Goal: Information Seeking & Learning: Learn about a topic

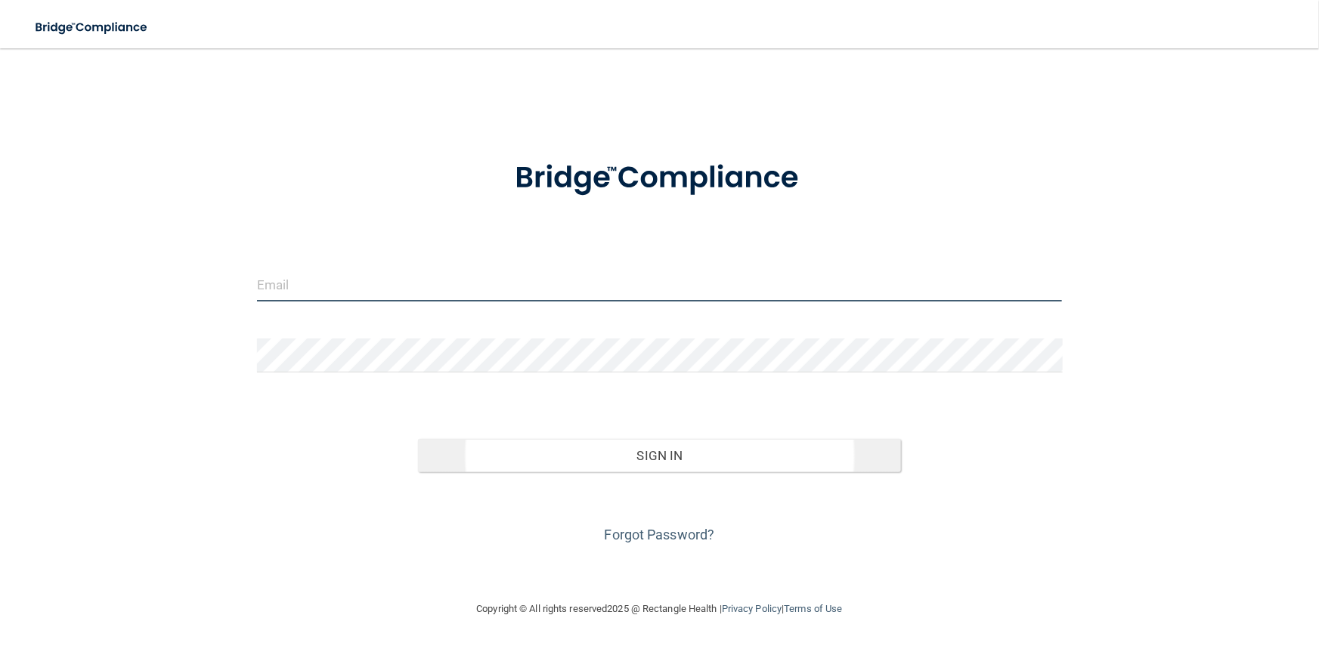
type input "[PERSON_NAME][EMAIL_ADDRESS][DOMAIN_NAME]"
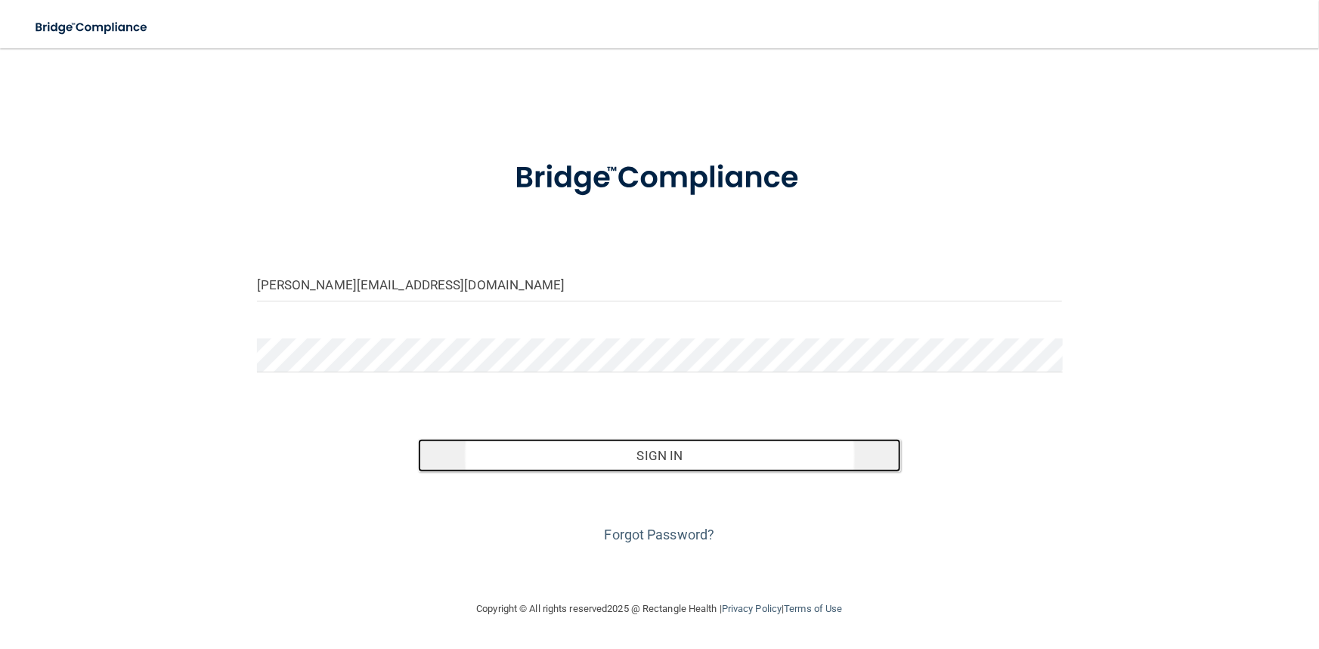
click at [683, 453] on button "Sign In" at bounding box center [659, 455] width 483 height 33
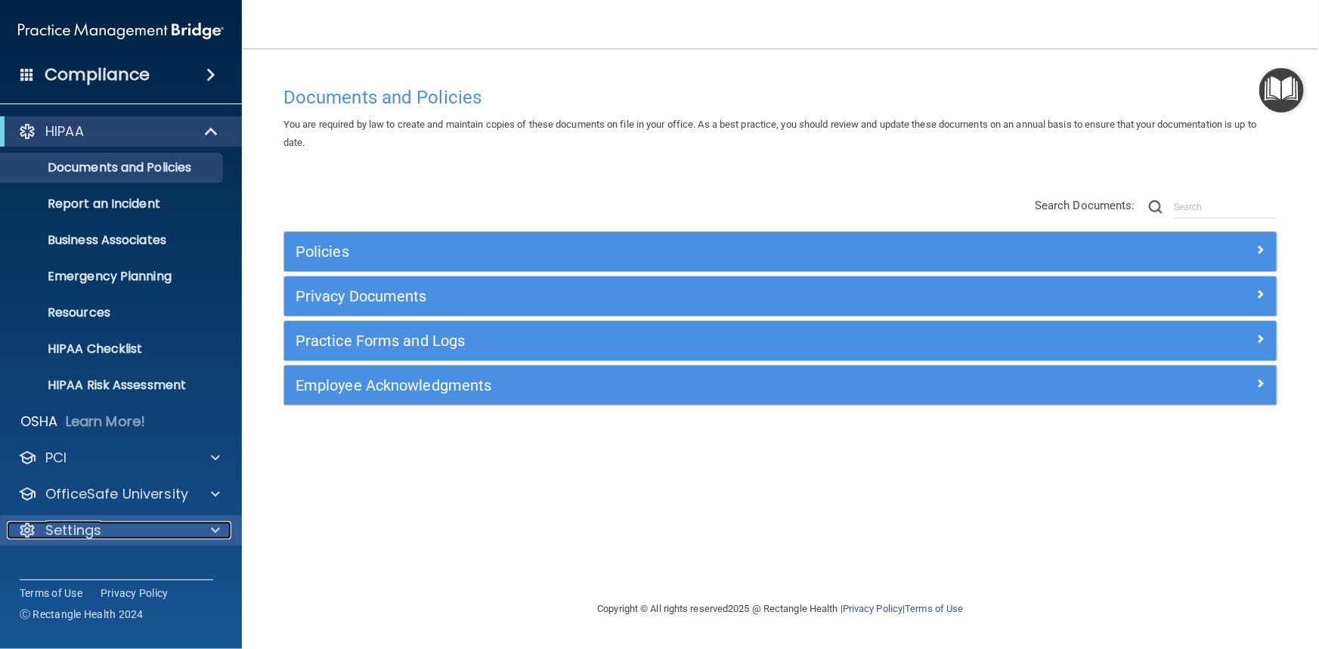
click at [221, 531] on div at bounding box center [213, 531] width 38 height 18
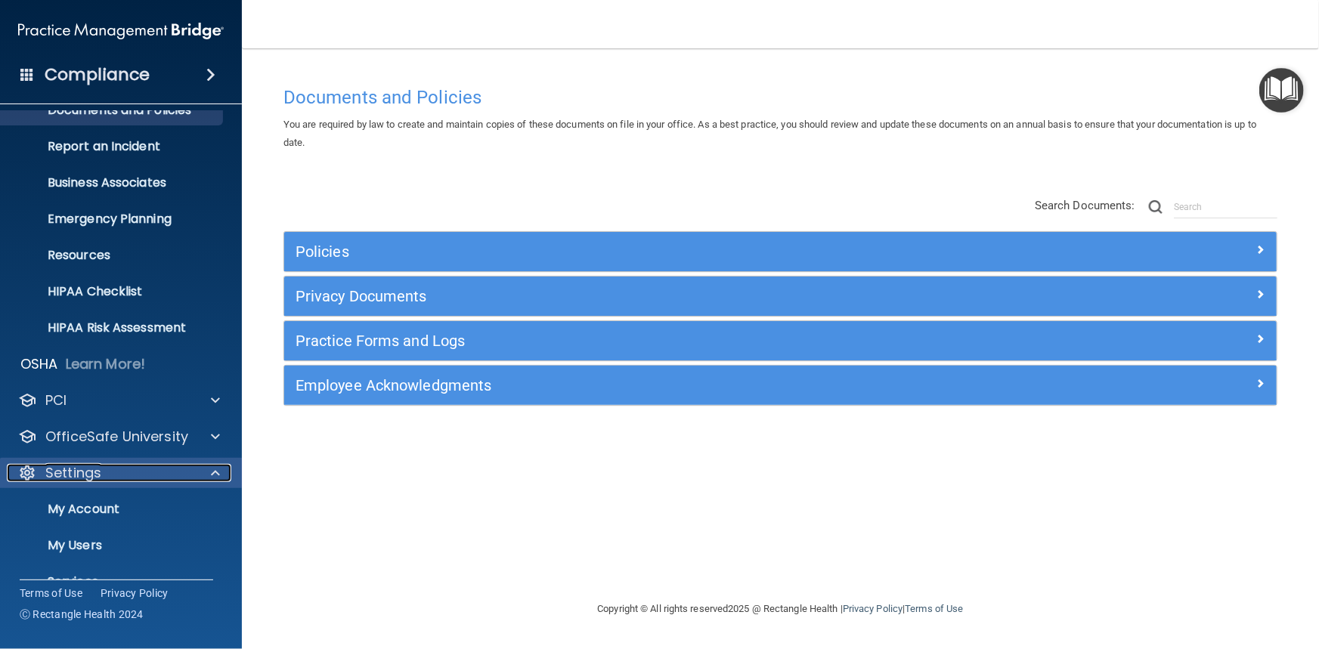
scroll to position [122, 0]
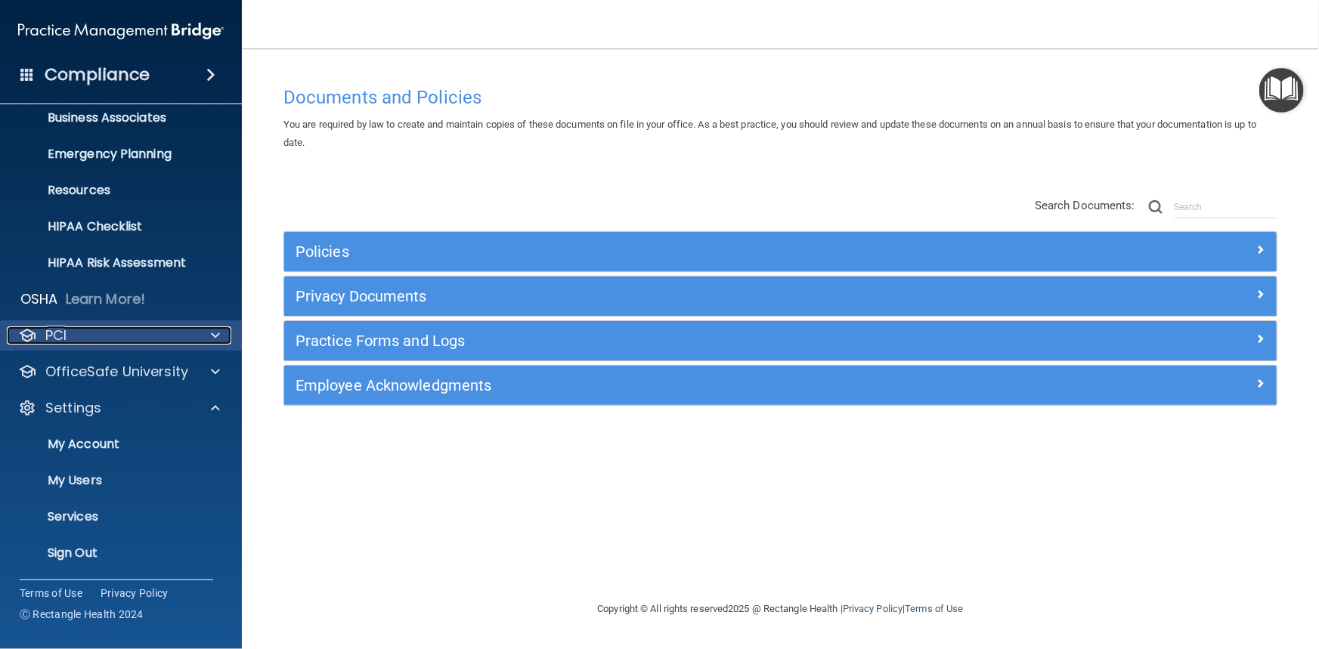
click at [163, 332] on div "PCI" at bounding box center [100, 336] width 187 height 18
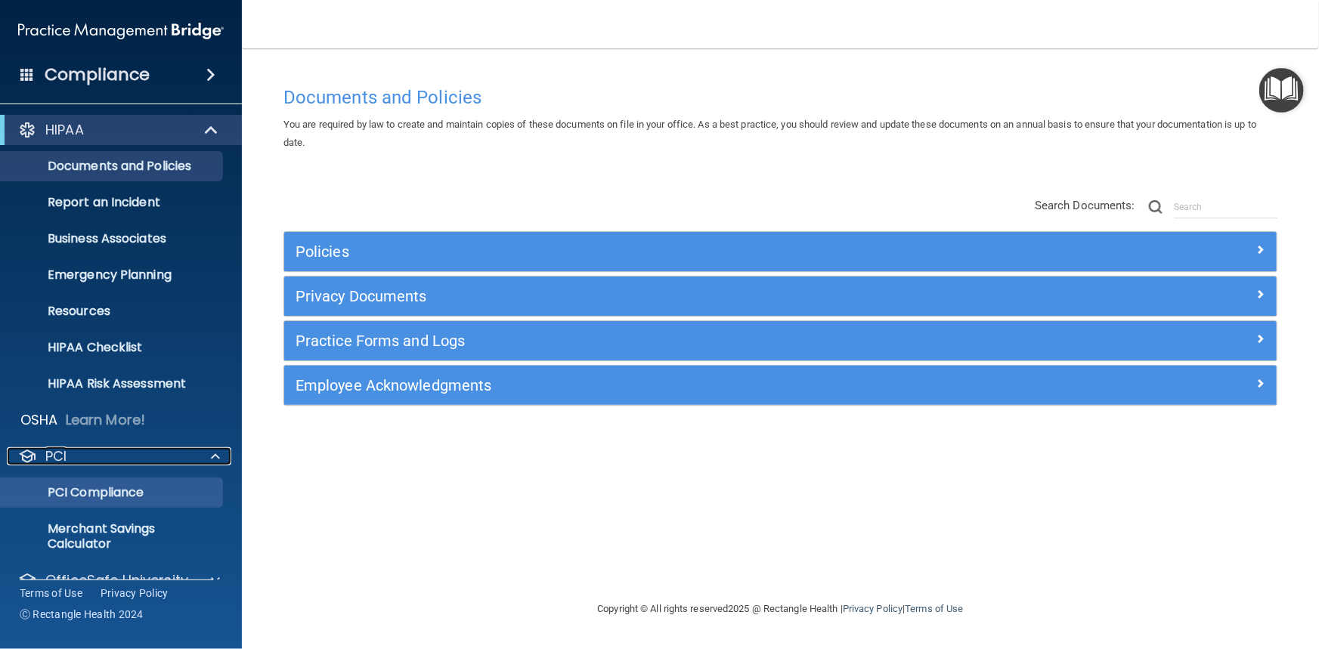
scroll to position [0, 0]
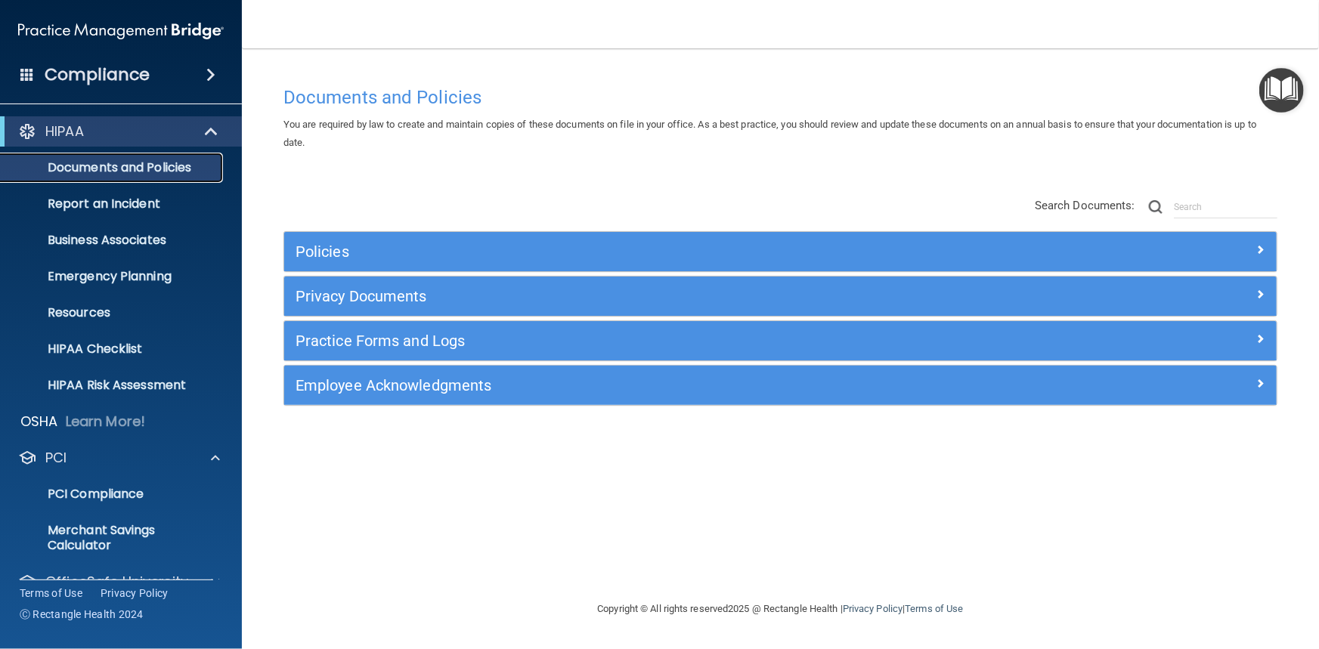
click at [128, 166] on p "Documents and Policies" at bounding box center [113, 167] width 206 height 15
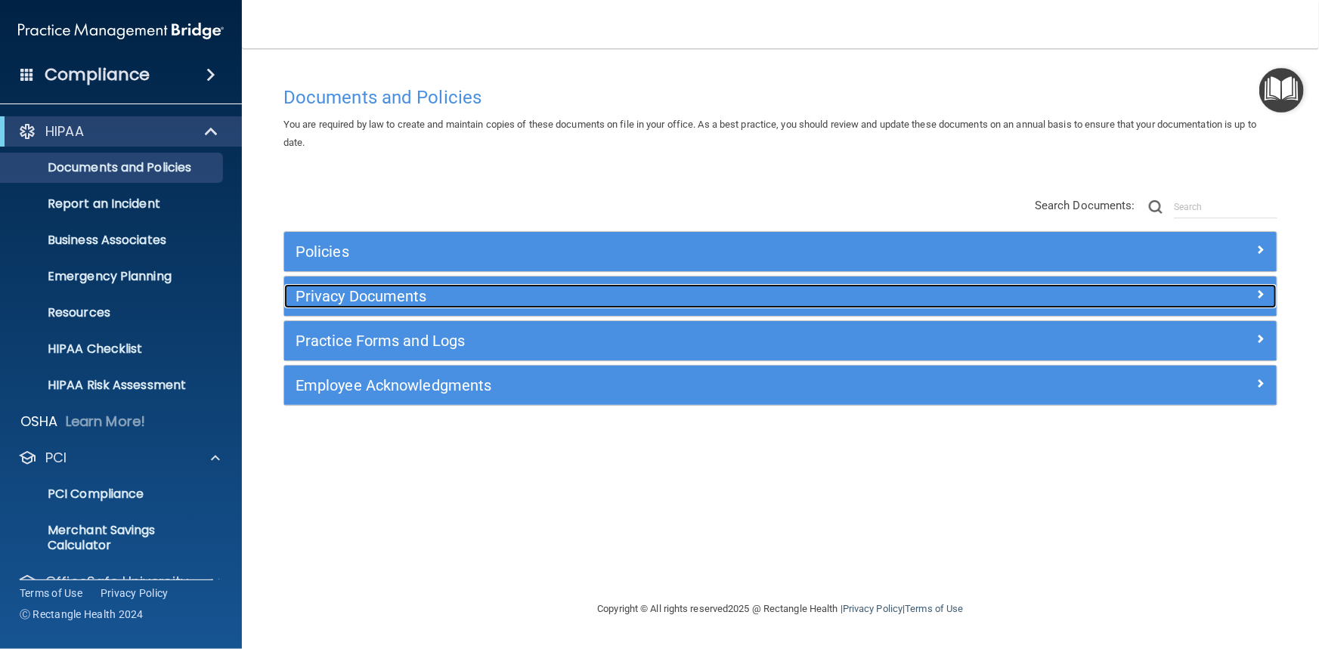
click at [346, 294] on h5 "Privacy Documents" at bounding box center [657, 296] width 722 height 17
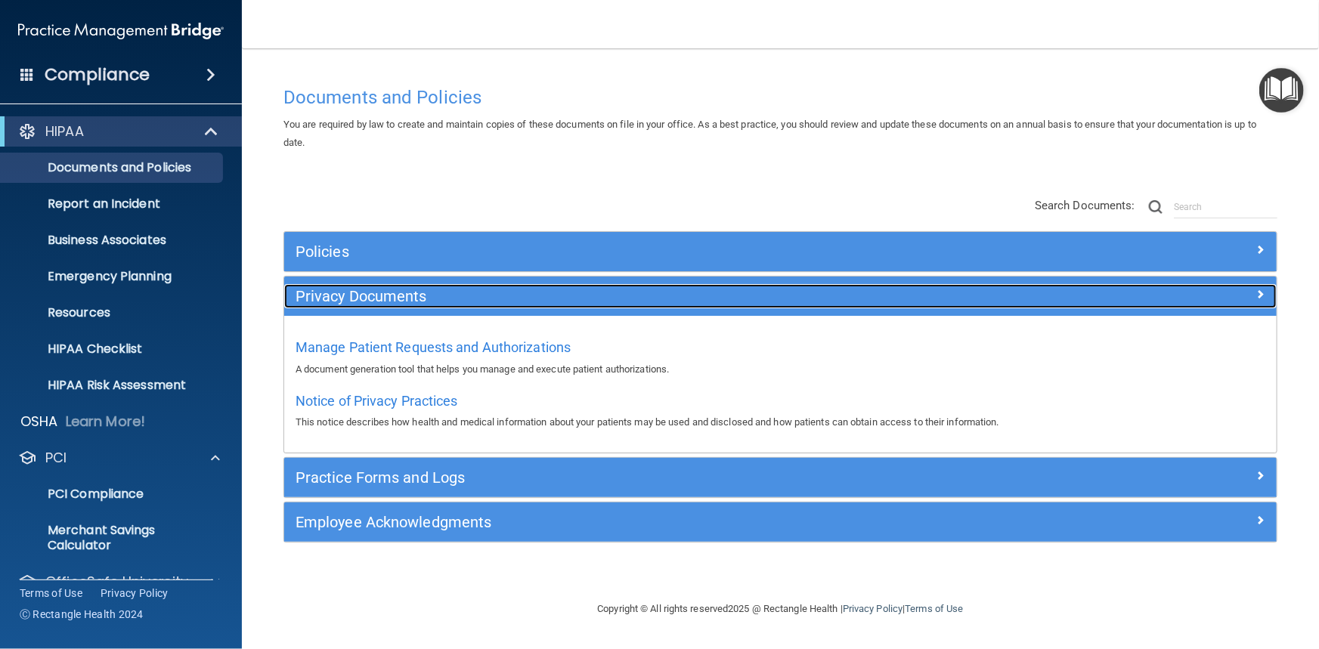
click at [346, 294] on h5 "Privacy Documents" at bounding box center [657, 296] width 722 height 17
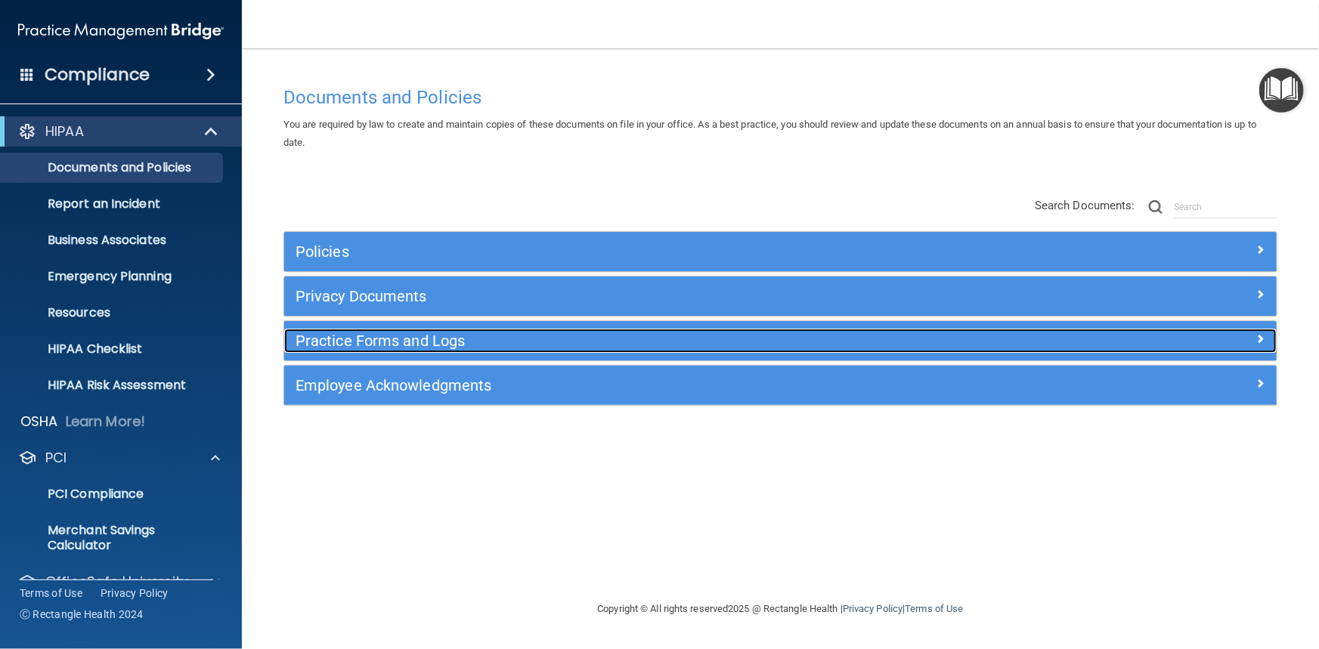
click at [357, 342] on h5 "Practice Forms and Logs" at bounding box center [657, 341] width 722 height 17
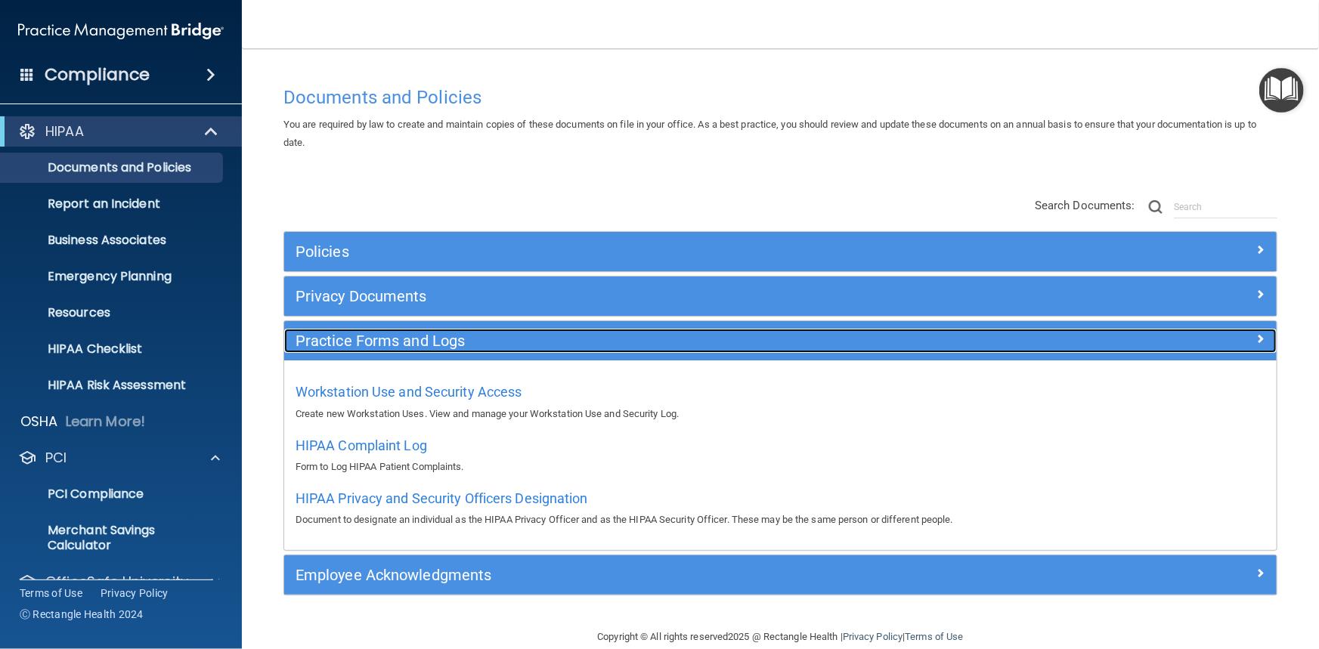
click at [357, 342] on h5 "Practice Forms and Logs" at bounding box center [657, 341] width 722 height 17
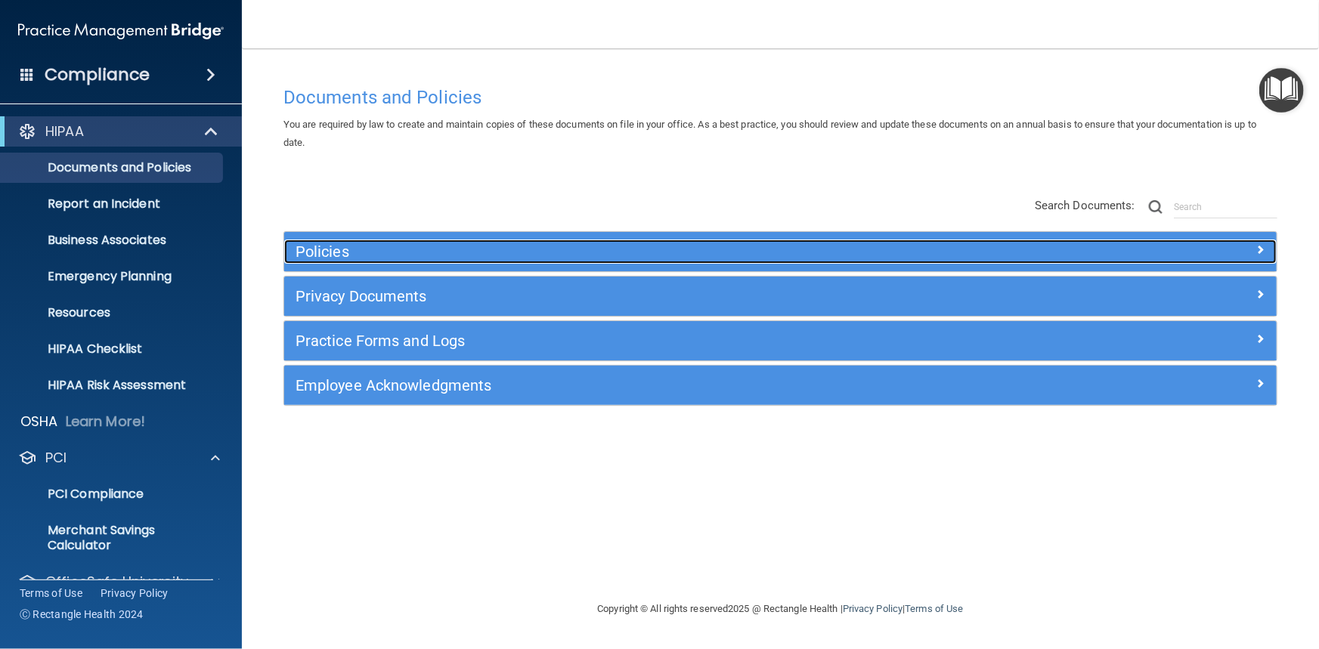
click at [357, 256] on h5 "Policies" at bounding box center [657, 251] width 722 height 17
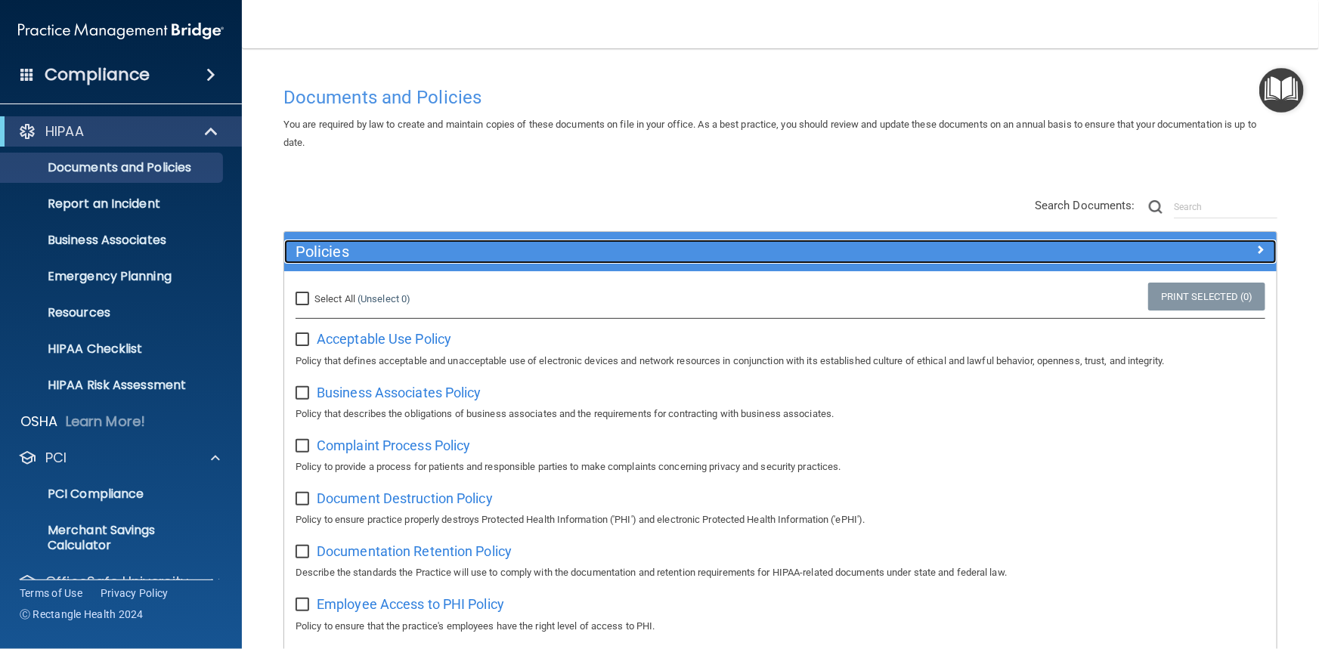
click at [357, 256] on h5 "Policies" at bounding box center [657, 251] width 722 height 17
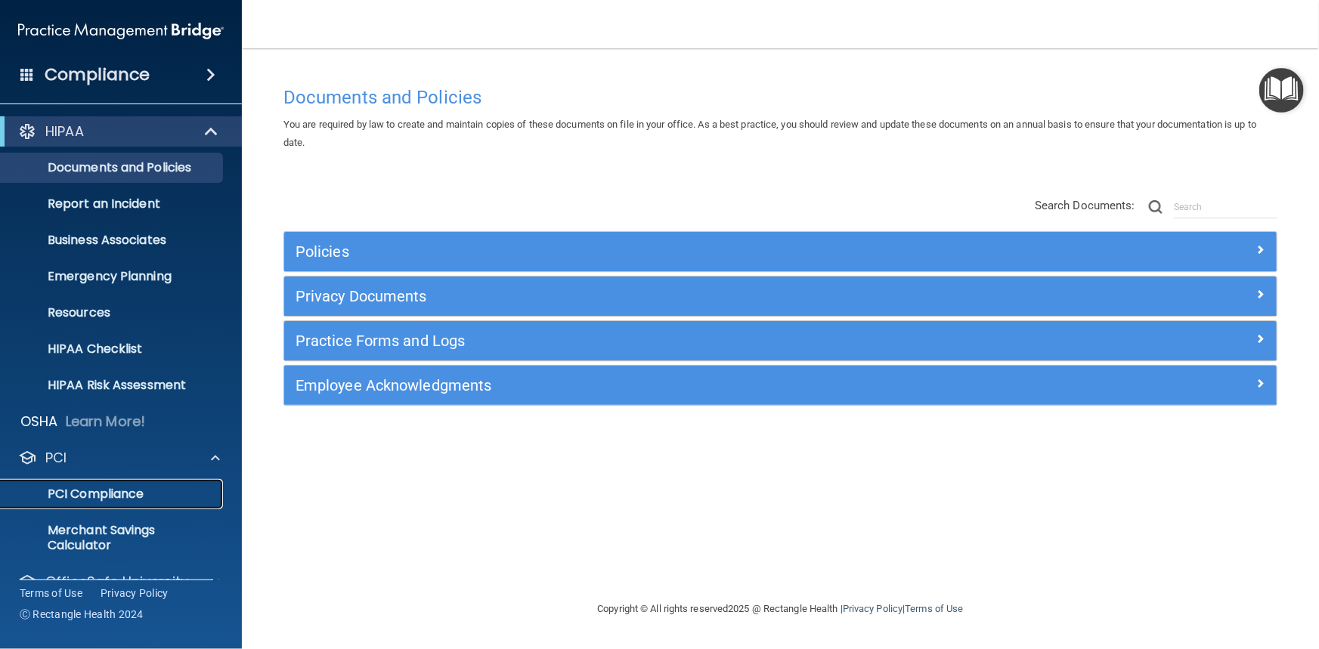
click at [110, 493] on p "PCI Compliance" at bounding box center [113, 494] width 206 height 15
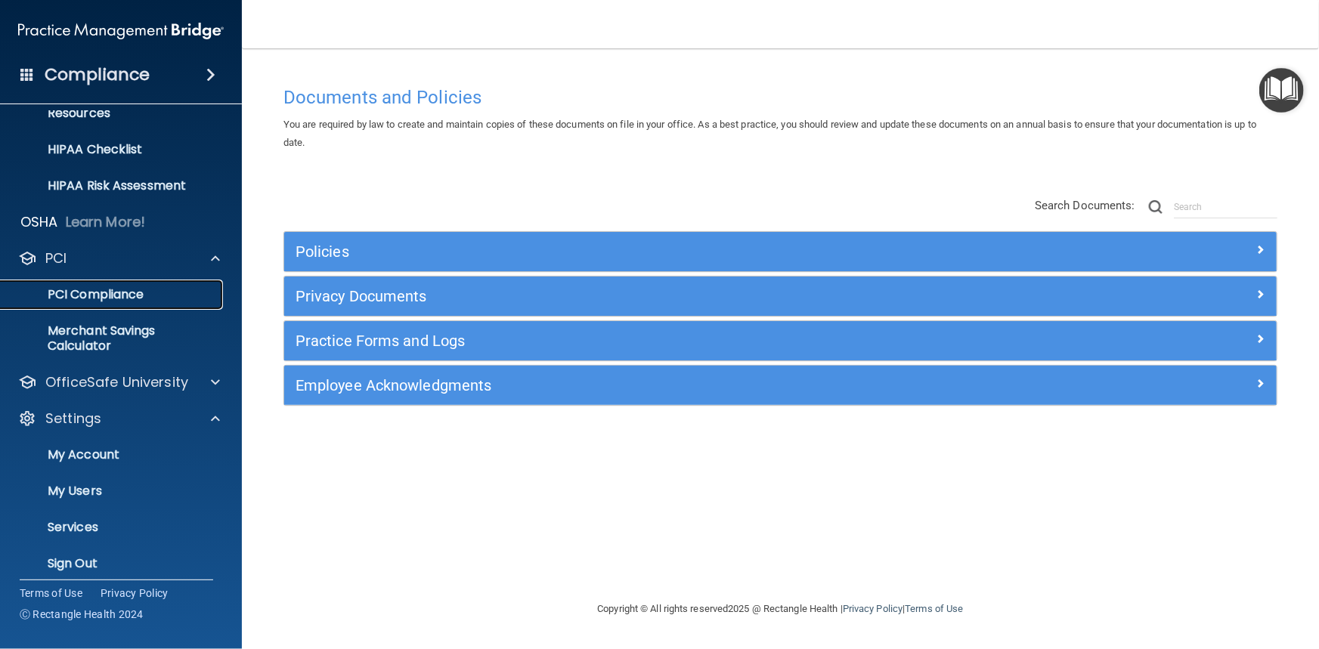
scroll to position [210, 0]
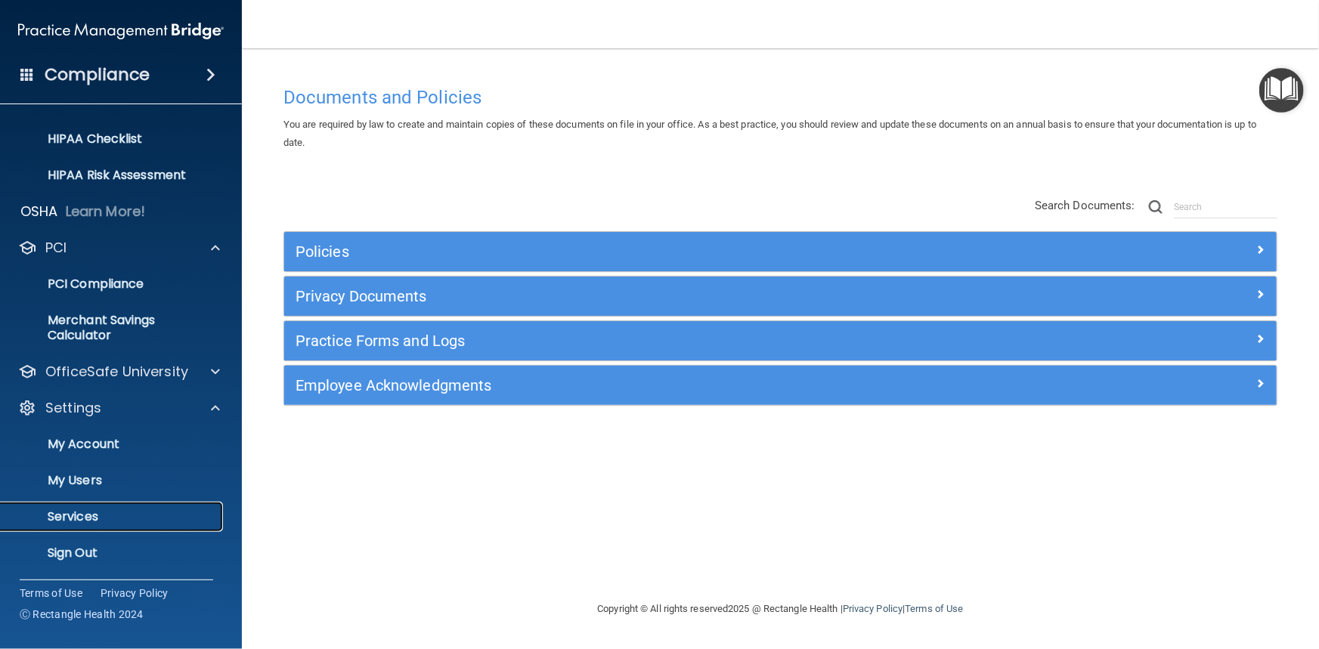
click at [112, 522] on p "Services" at bounding box center [113, 516] width 206 height 15
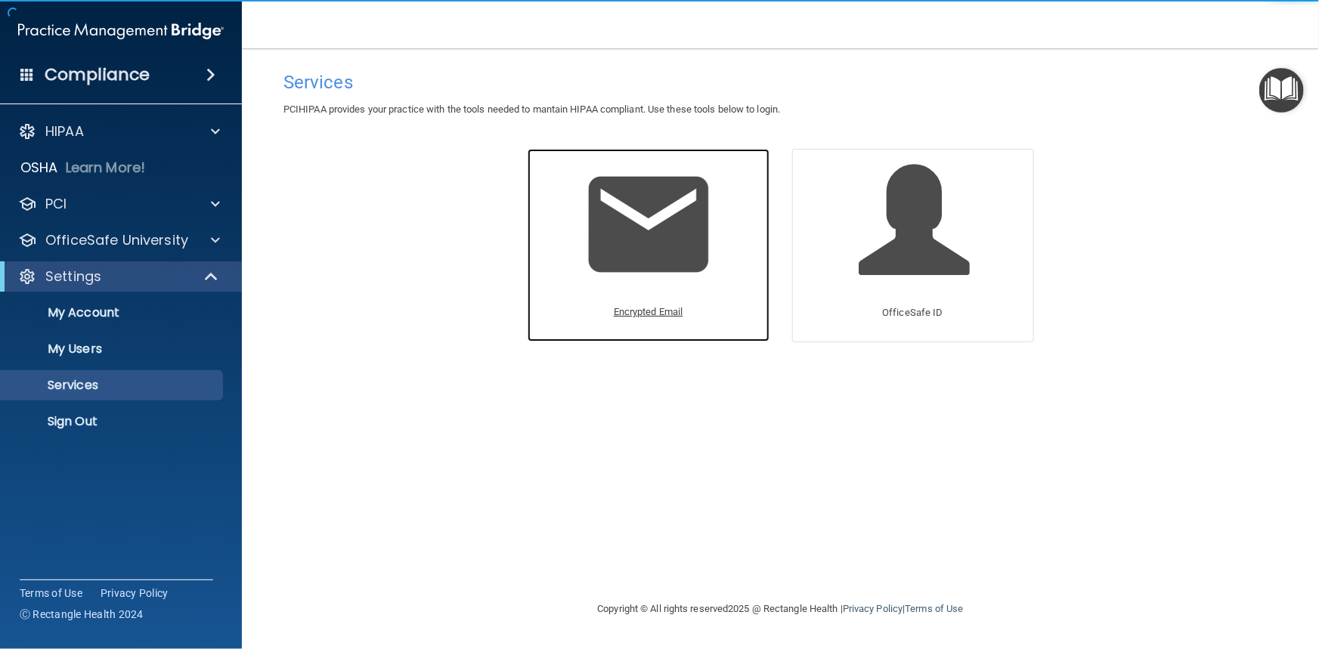
click at [647, 315] on p "Encrypted Email" at bounding box center [649, 312] width 70 height 18
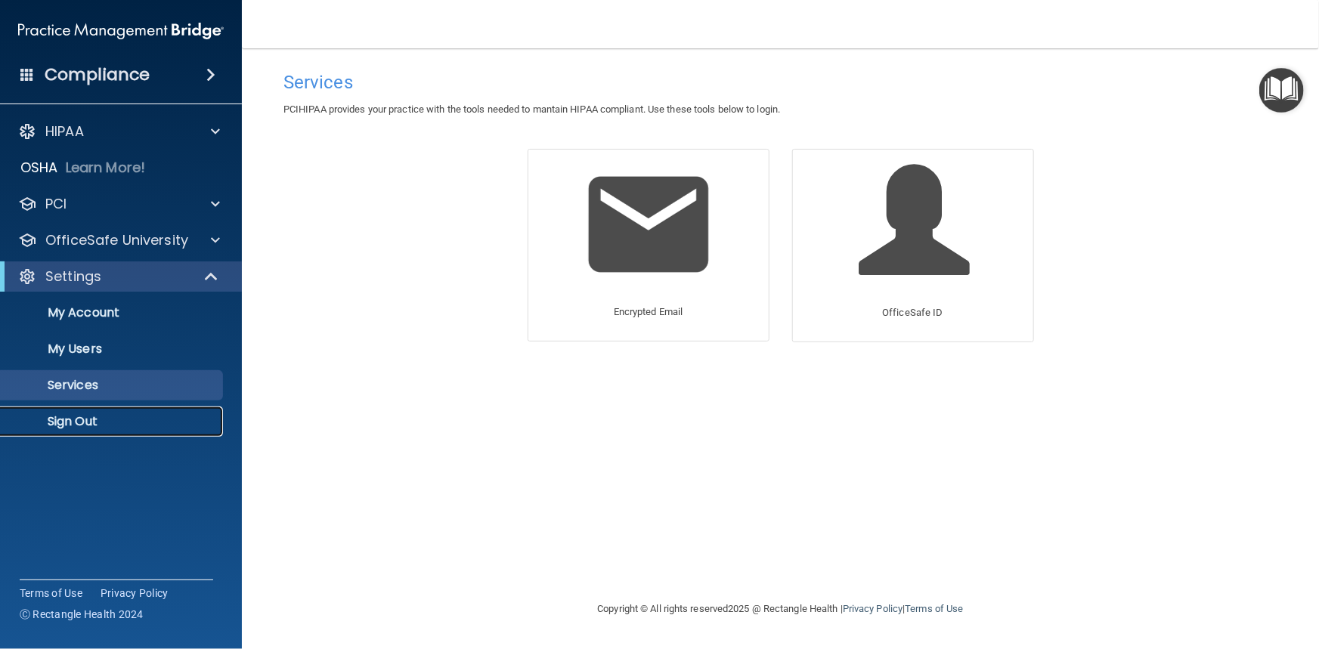
click at [65, 429] on p "Sign Out" at bounding box center [113, 421] width 206 height 15
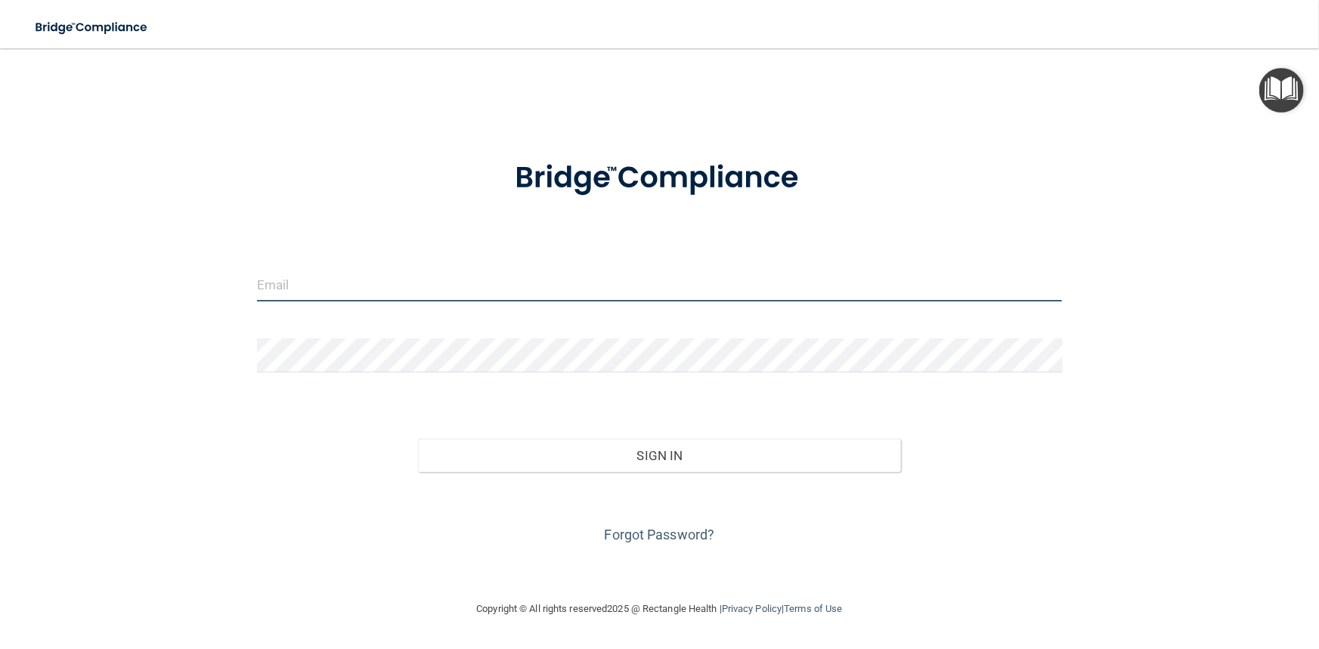
type input "[PERSON_NAME][EMAIL_ADDRESS][DOMAIN_NAME]"
click at [381, 279] on input "[PERSON_NAME][EMAIL_ADDRESS][DOMAIN_NAME]" at bounding box center [660, 285] width 806 height 34
type input "[PERSON_NAME][EMAIL_ADDRESS][DOMAIN_NAME]"
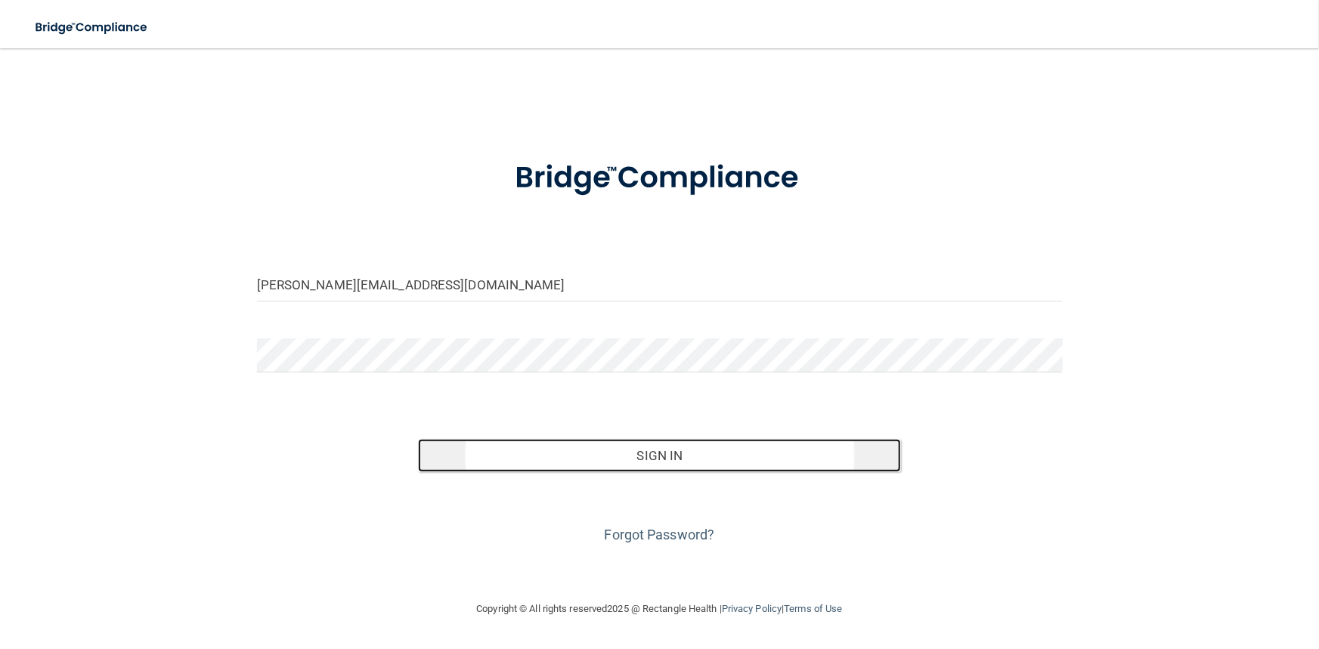
click at [677, 457] on button "Sign In" at bounding box center [659, 455] width 483 height 33
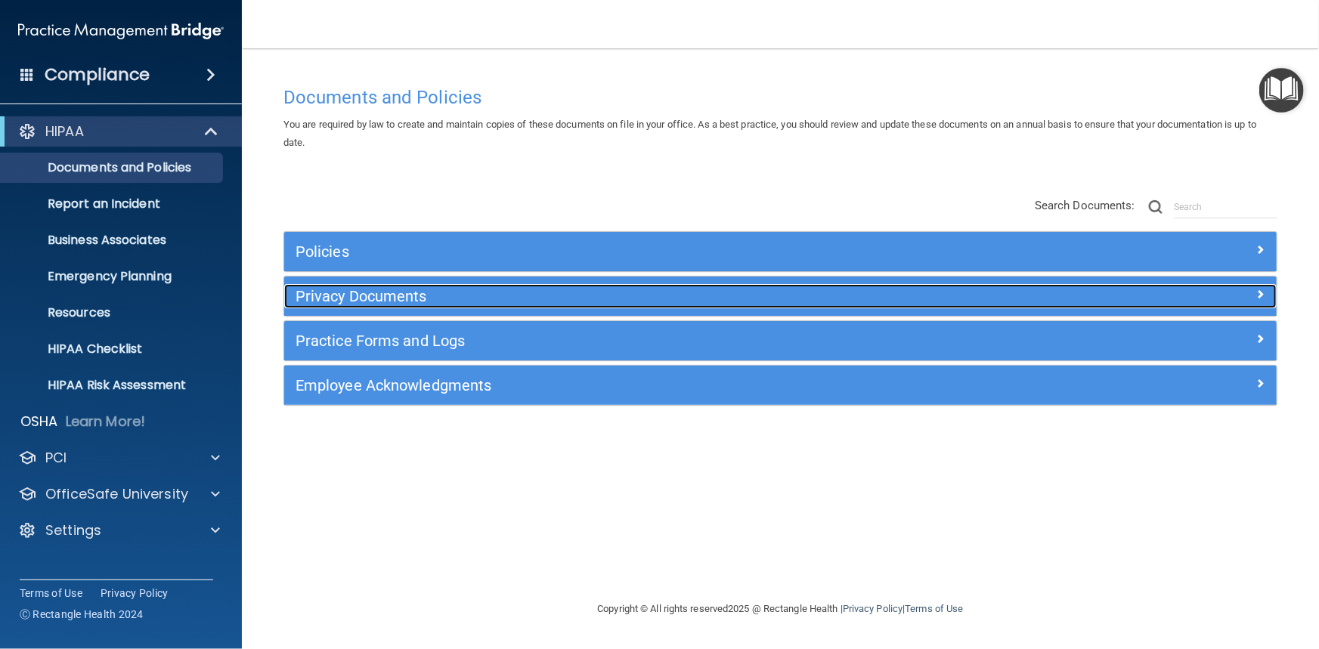
click at [388, 299] on h5 "Privacy Documents" at bounding box center [657, 296] width 722 height 17
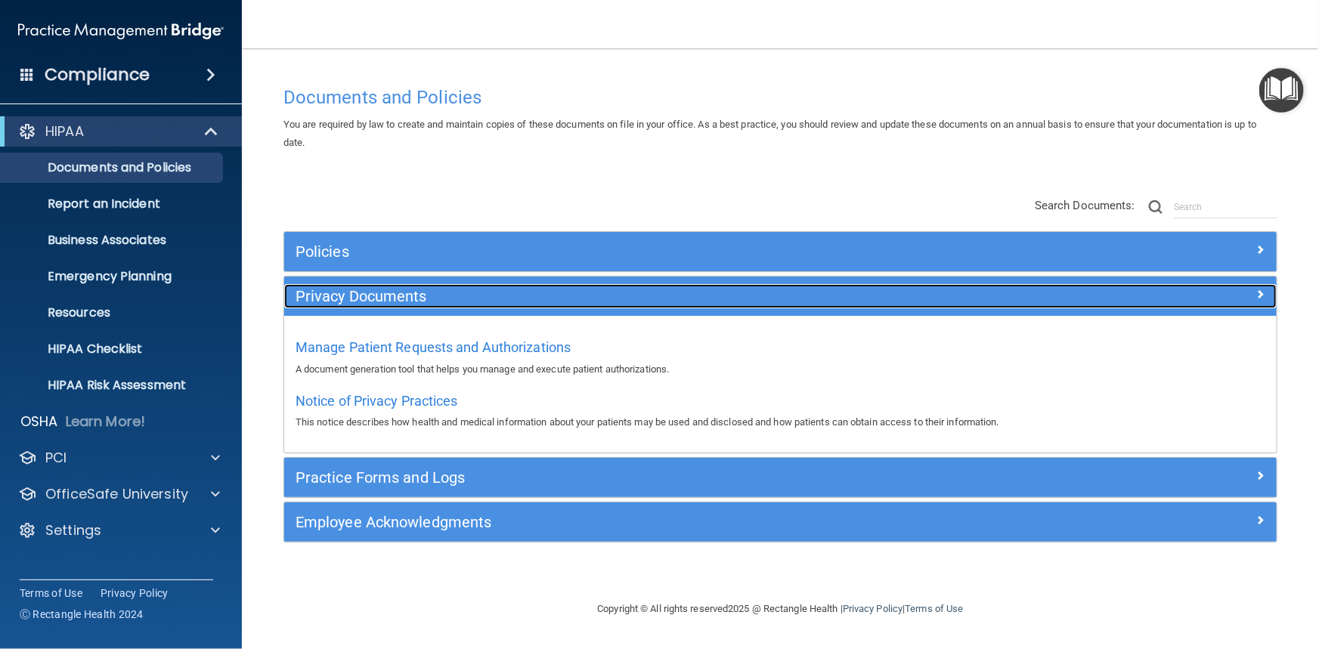
click at [388, 298] on h5 "Privacy Documents" at bounding box center [657, 296] width 722 height 17
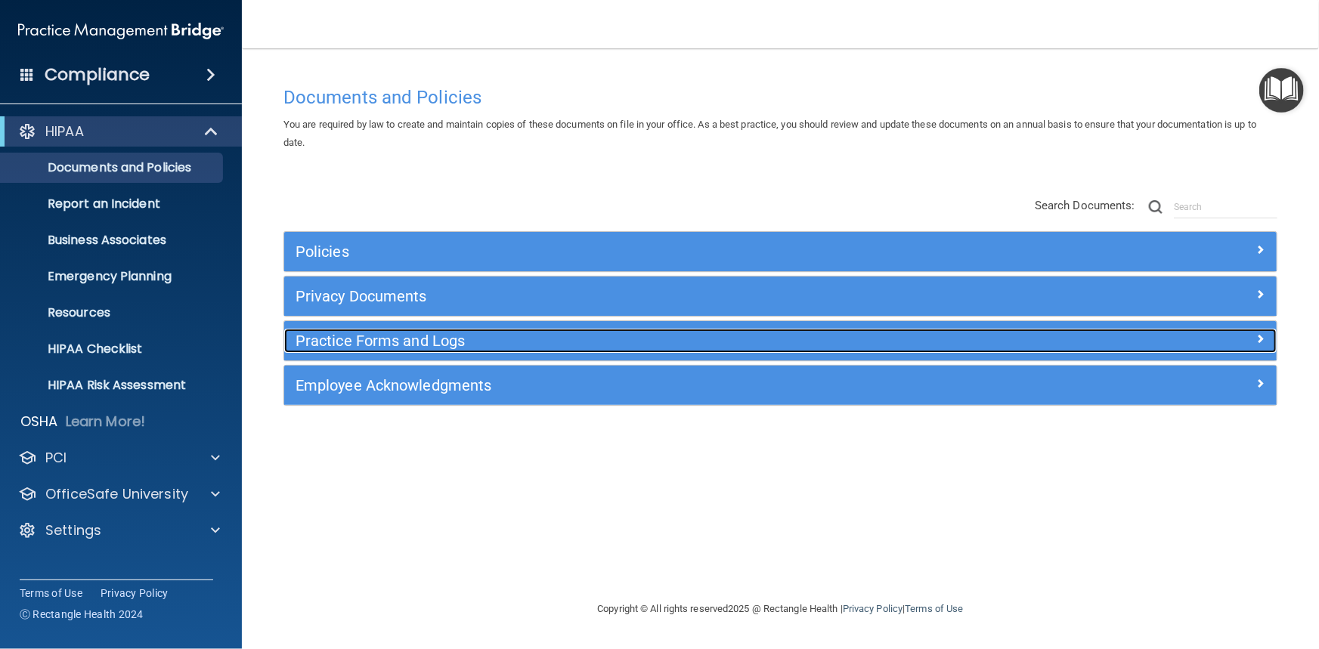
click at [395, 343] on h5 "Practice Forms and Logs" at bounding box center [657, 341] width 722 height 17
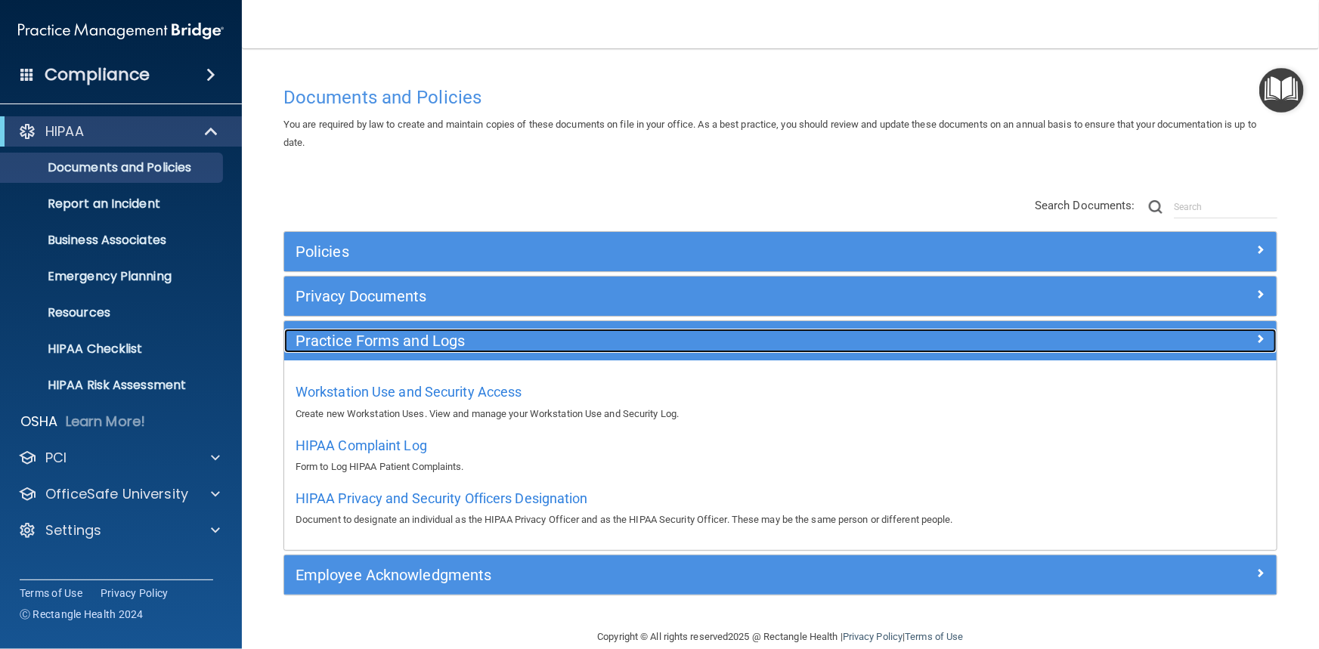
click at [395, 343] on h5 "Practice Forms and Logs" at bounding box center [657, 341] width 722 height 17
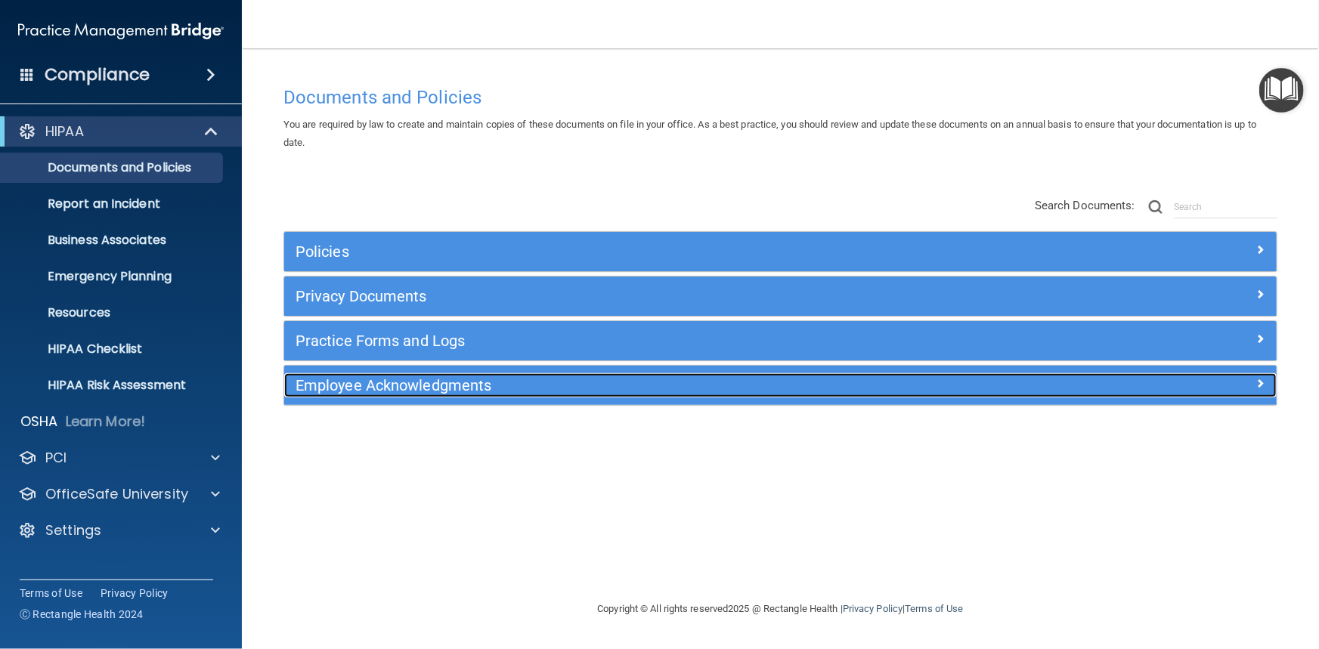
click at [403, 381] on h5 "Employee Acknowledgments" at bounding box center [657, 385] width 722 height 17
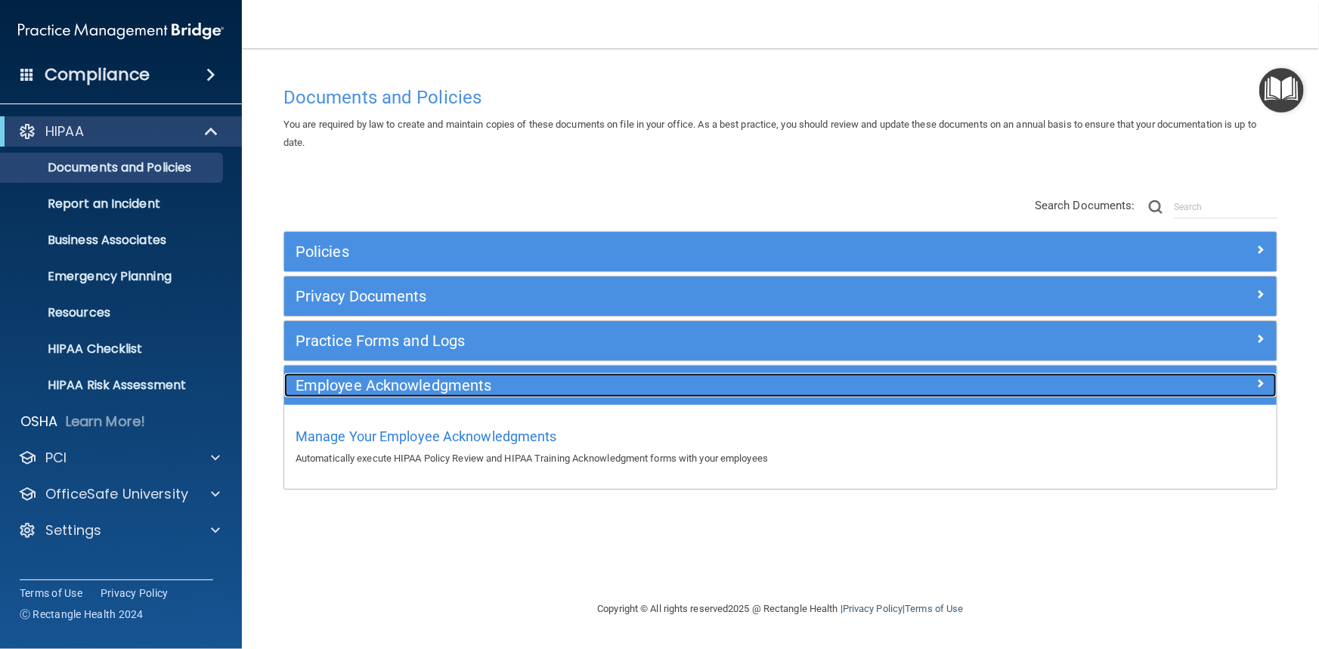
click at [403, 381] on h5 "Employee Acknowledgments" at bounding box center [657, 385] width 722 height 17
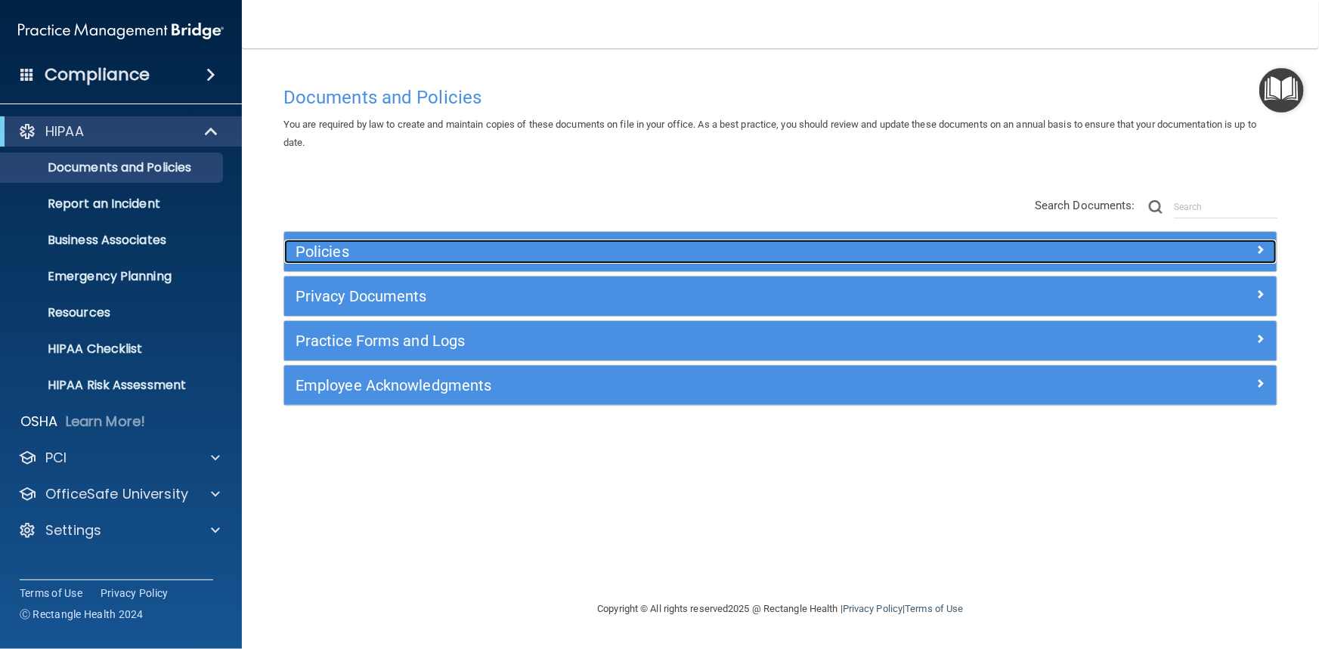
click at [370, 242] on div "Policies" at bounding box center [656, 252] width 744 height 24
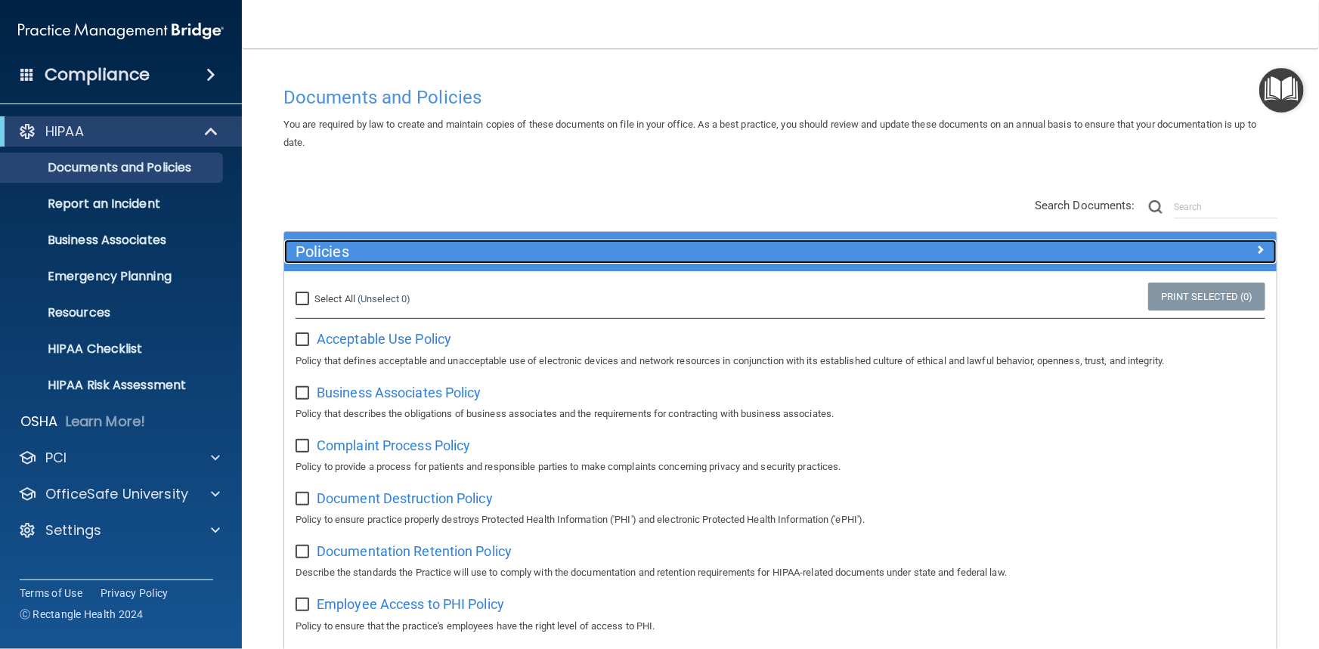
click at [370, 242] on div "Policies" at bounding box center [656, 252] width 744 height 24
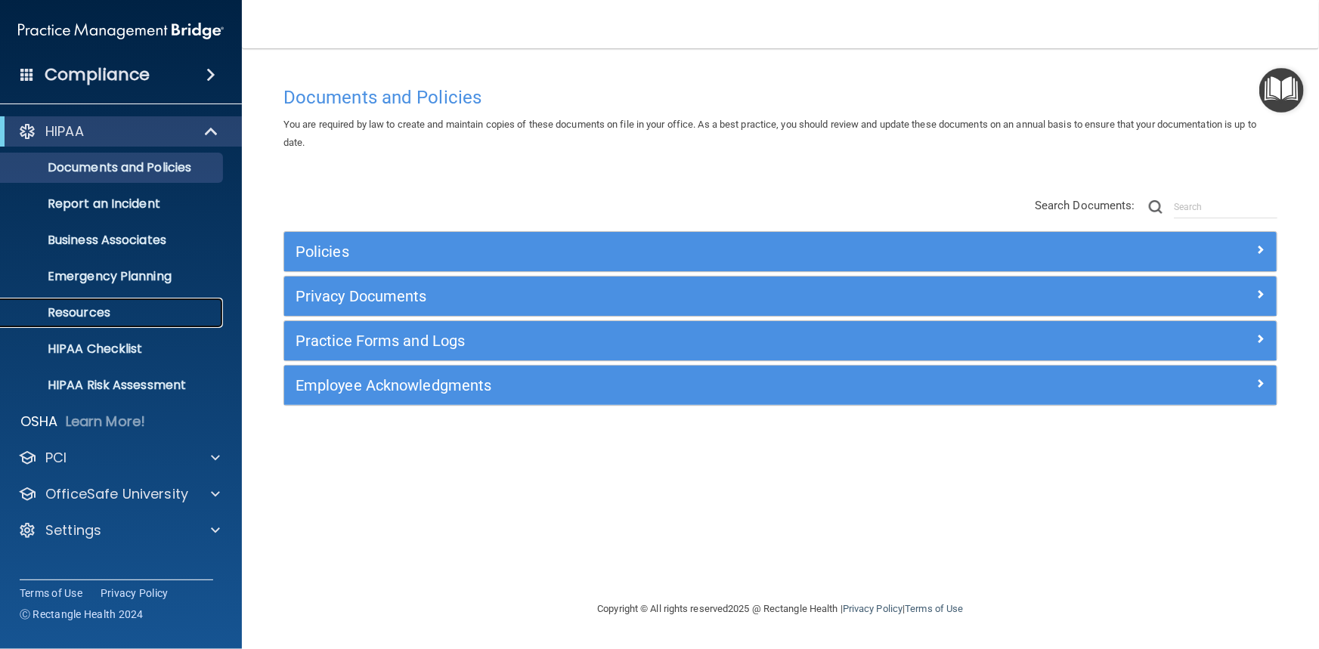
click at [121, 318] on p "Resources" at bounding box center [113, 312] width 206 height 15
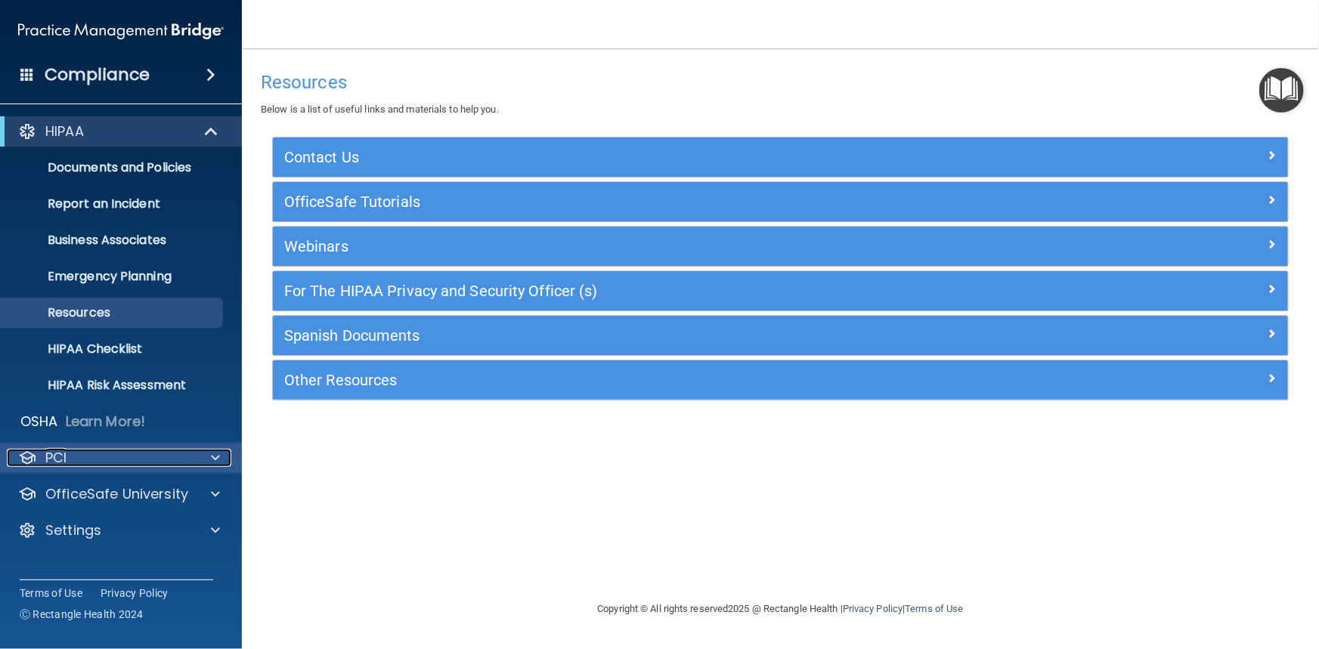
click at [198, 459] on div at bounding box center [213, 458] width 38 height 18
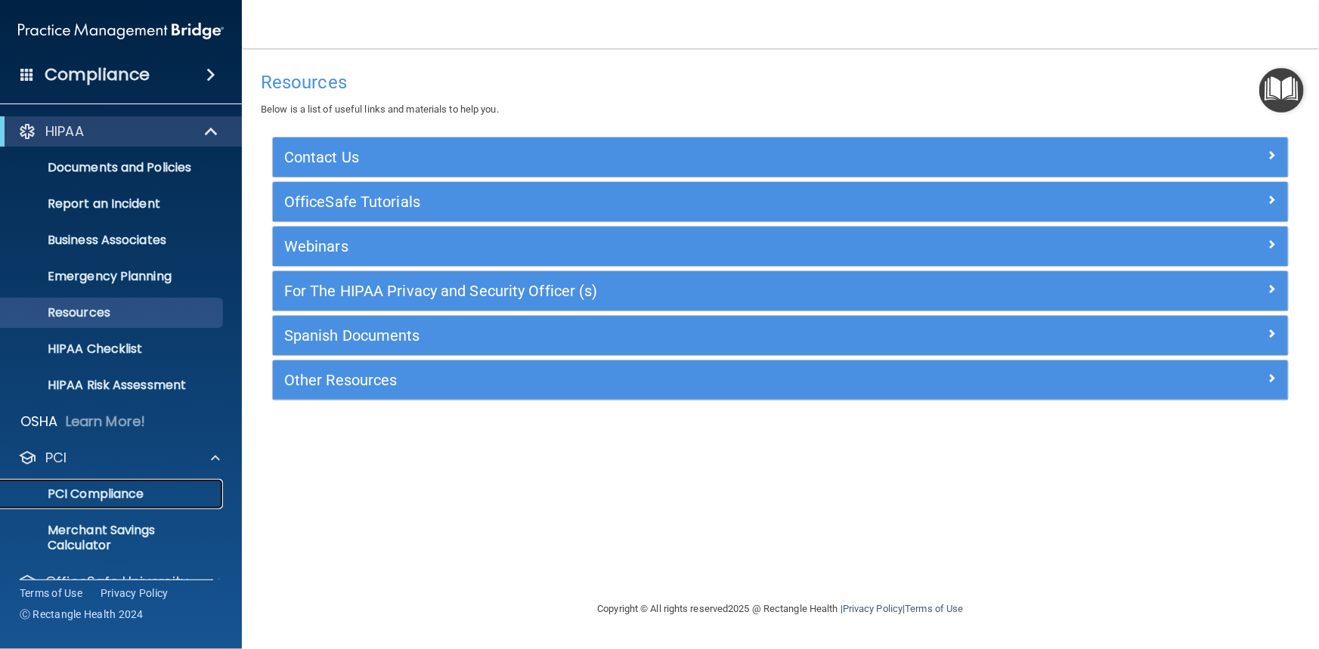
click at [104, 491] on p "PCI Compliance" at bounding box center [113, 494] width 206 height 15
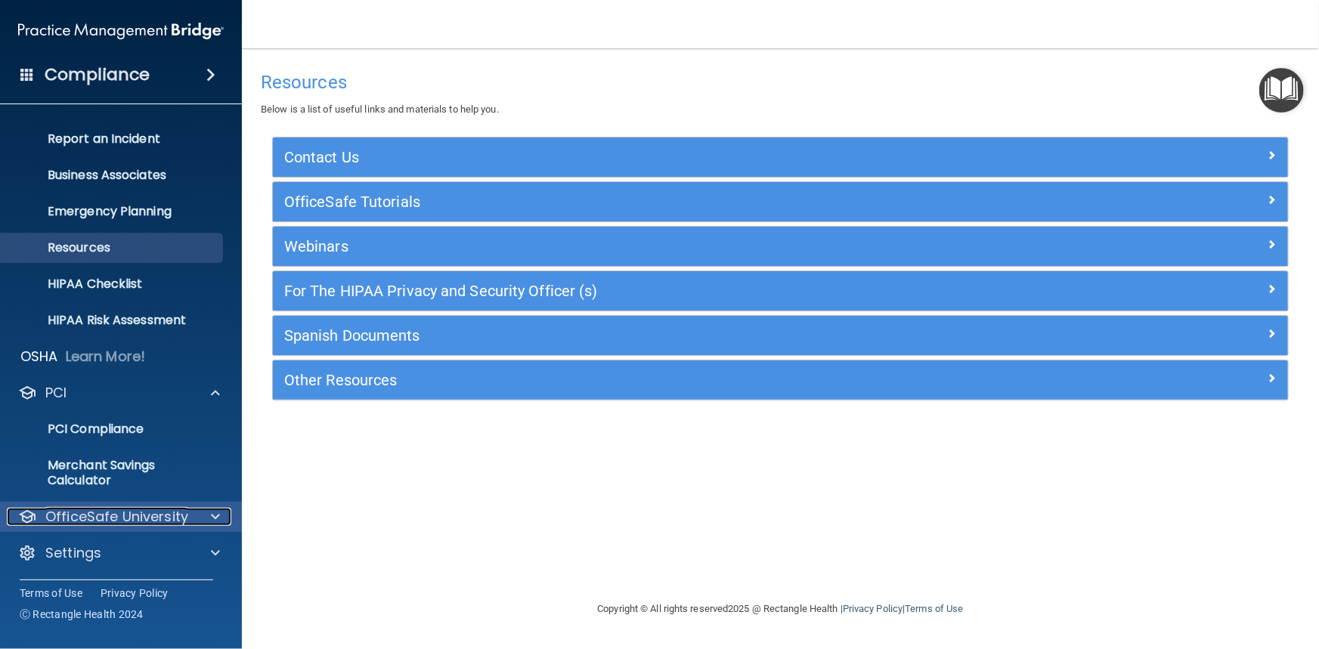
click at [131, 516] on p "OfficeSafe University" at bounding box center [116, 517] width 143 height 18
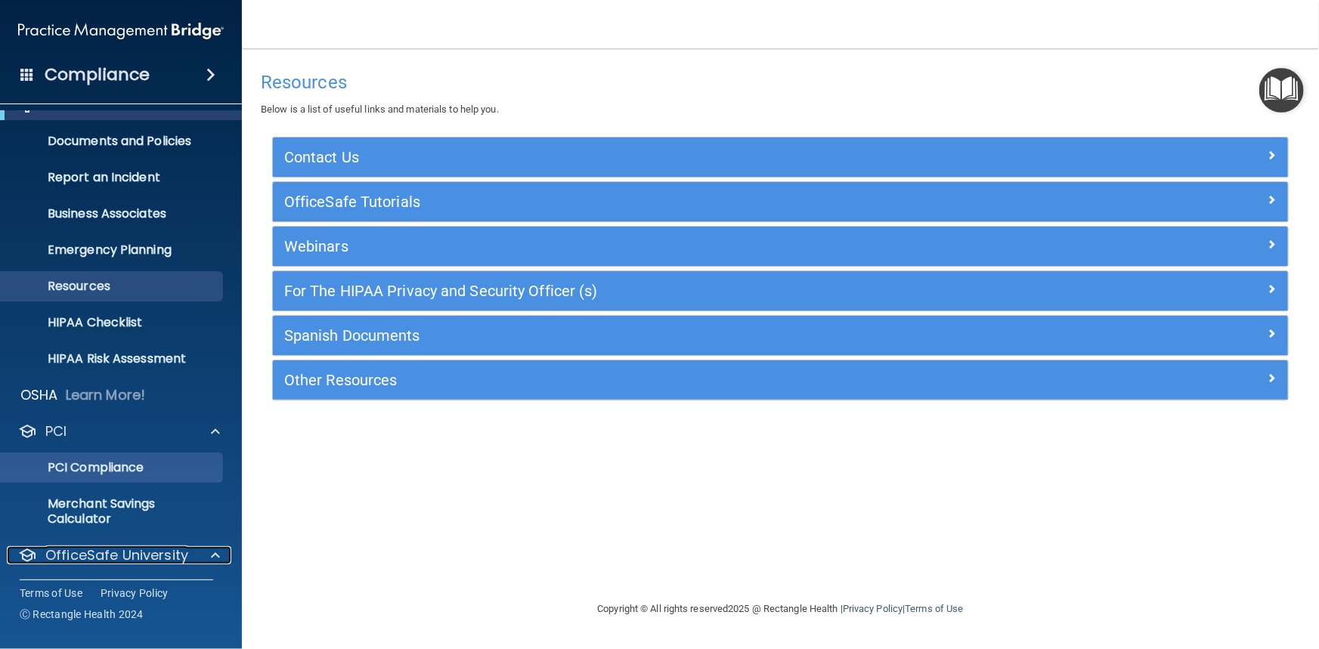
scroll to position [0, 0]
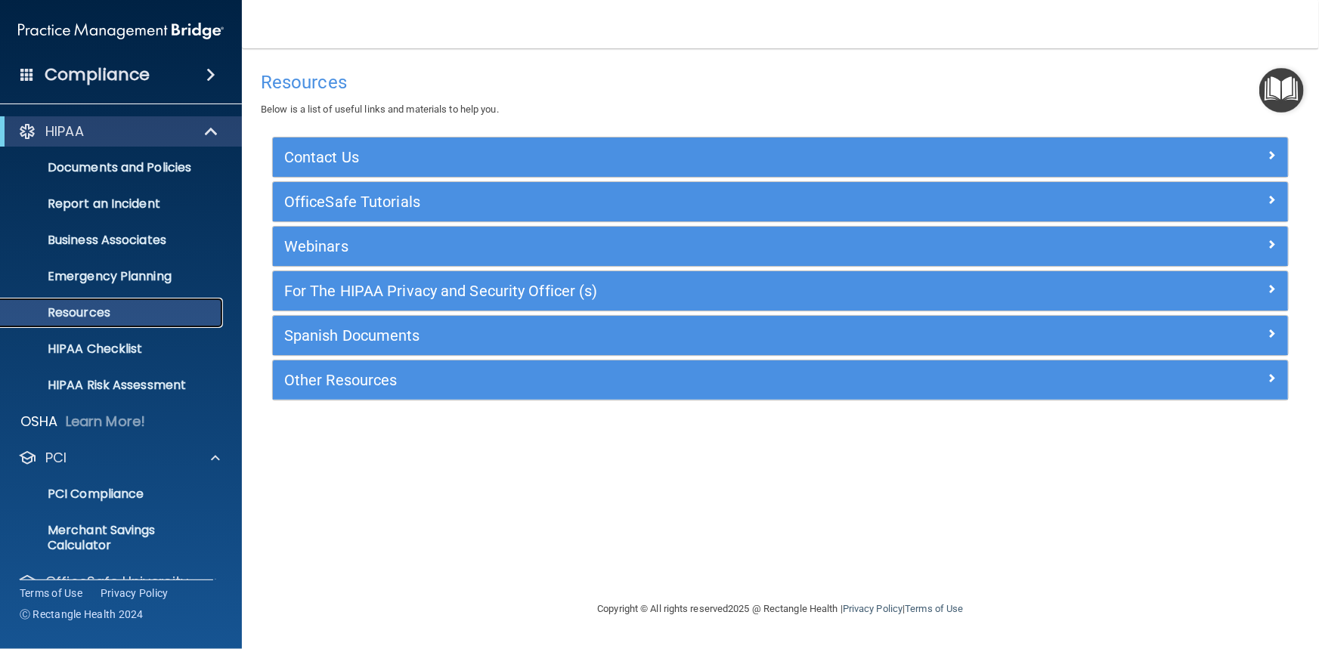
click at [98, 313] on p "Resources" at bounding box center [113, 312] width 206 height 15
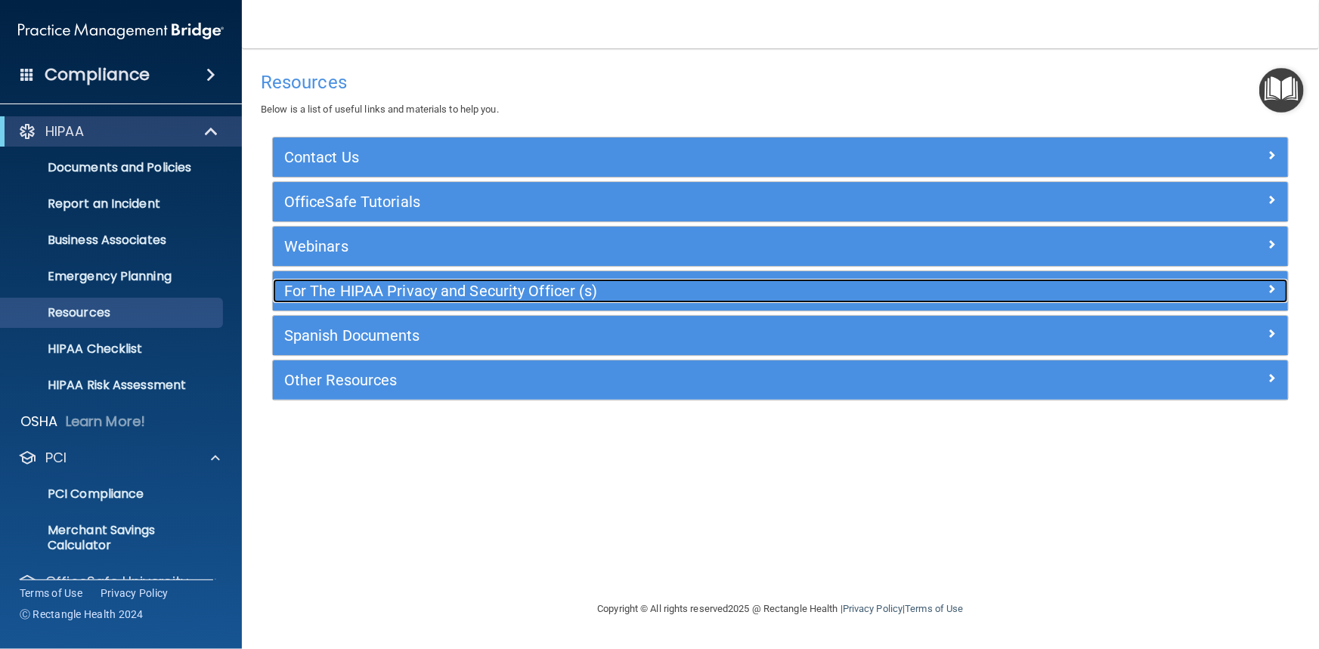
click at [323, 287] on h5 "For The HIPAA Privacy and Security Officer (s)" at bounding box center [653, 291] width 738 height 17
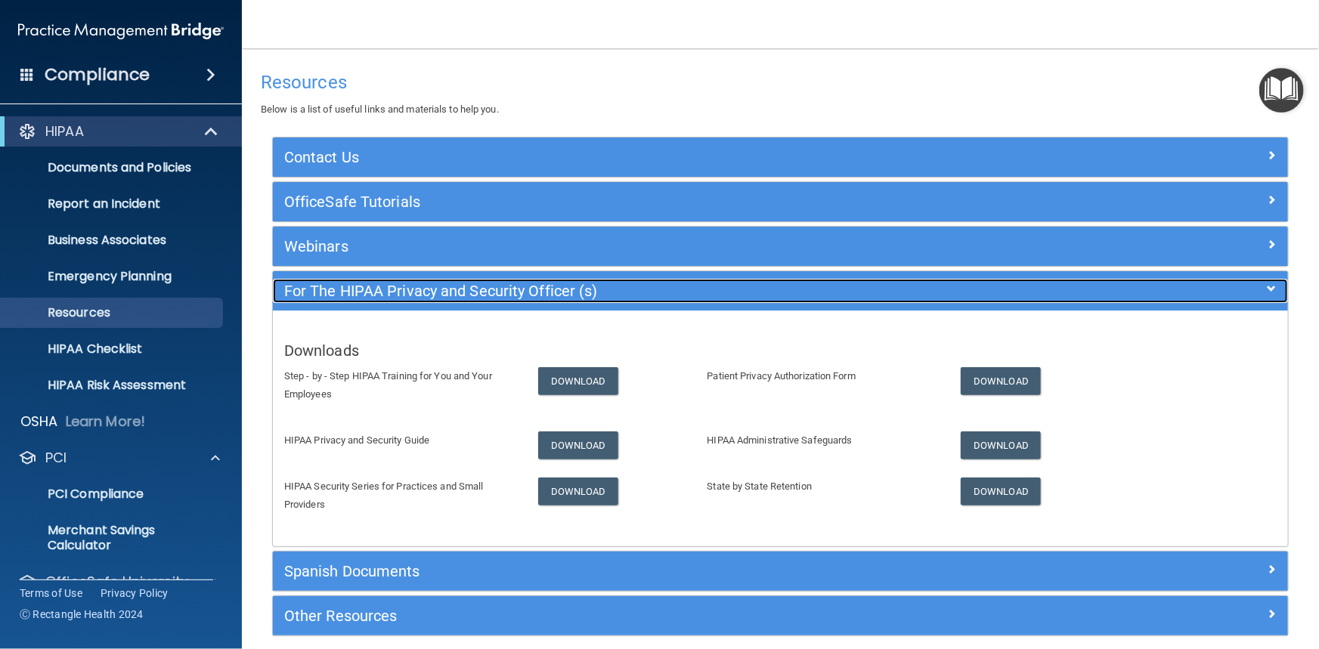
click at [323, 287] on h5 "For The HIPAA Privacy and Security Officer (s)" at bounding box center [653, 291] width 738 height 17
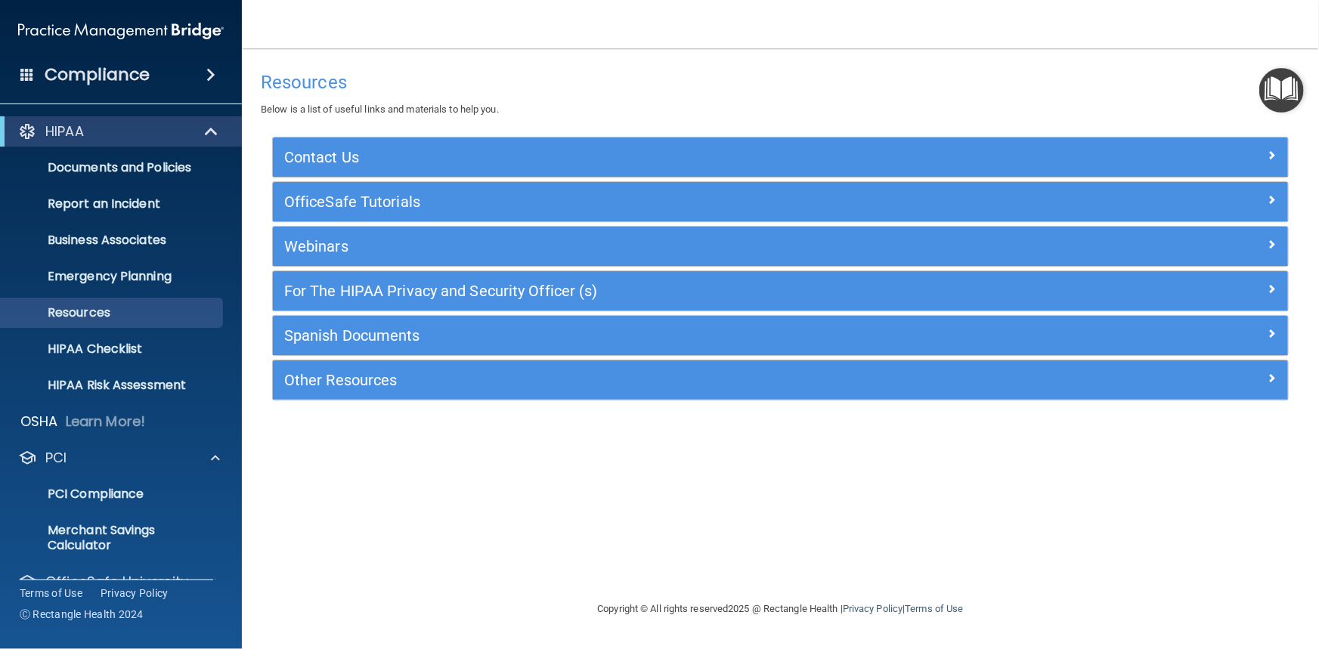
click at [129, 141] on div "HIPAA" at bounding box center [121, 131] width 242 height 30
click at [133, 77] on h4 "Compliance" at bounding box center [97, 74] width 105 height 21
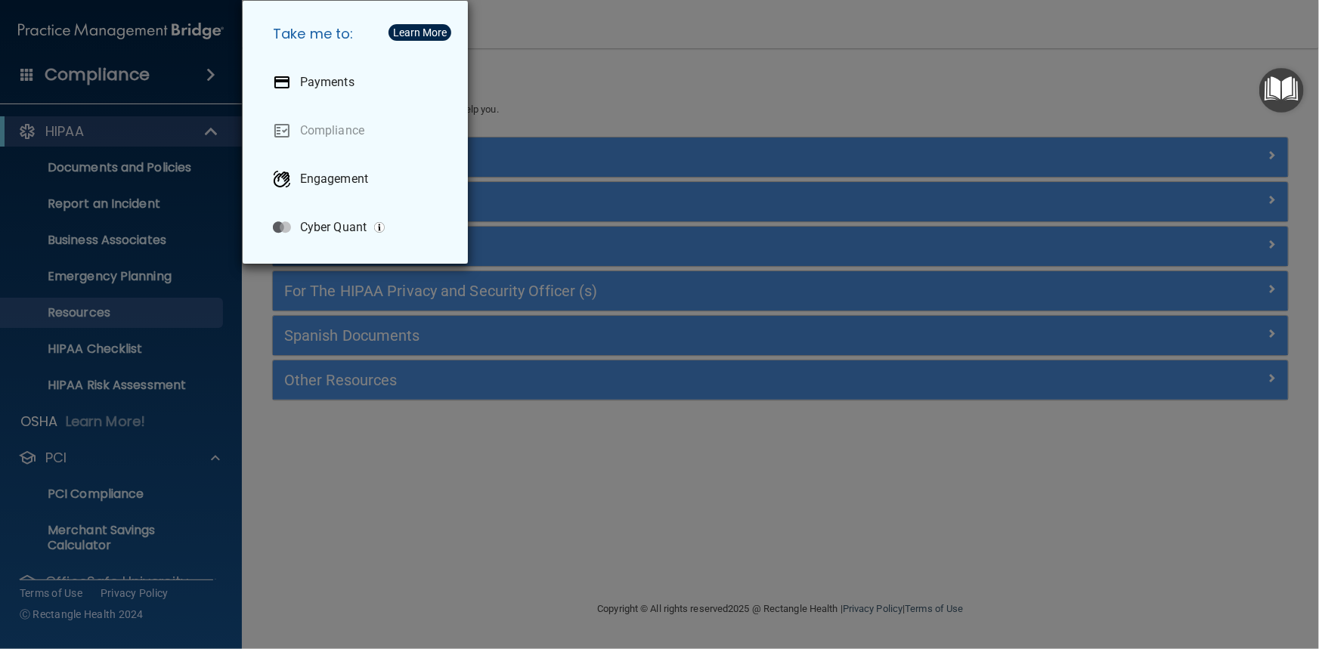
click at [132, 75] on div "Take me to: Payments Compliance Engagement Cyber Quant" at bounding box center [659, 324] width 1319 height 649
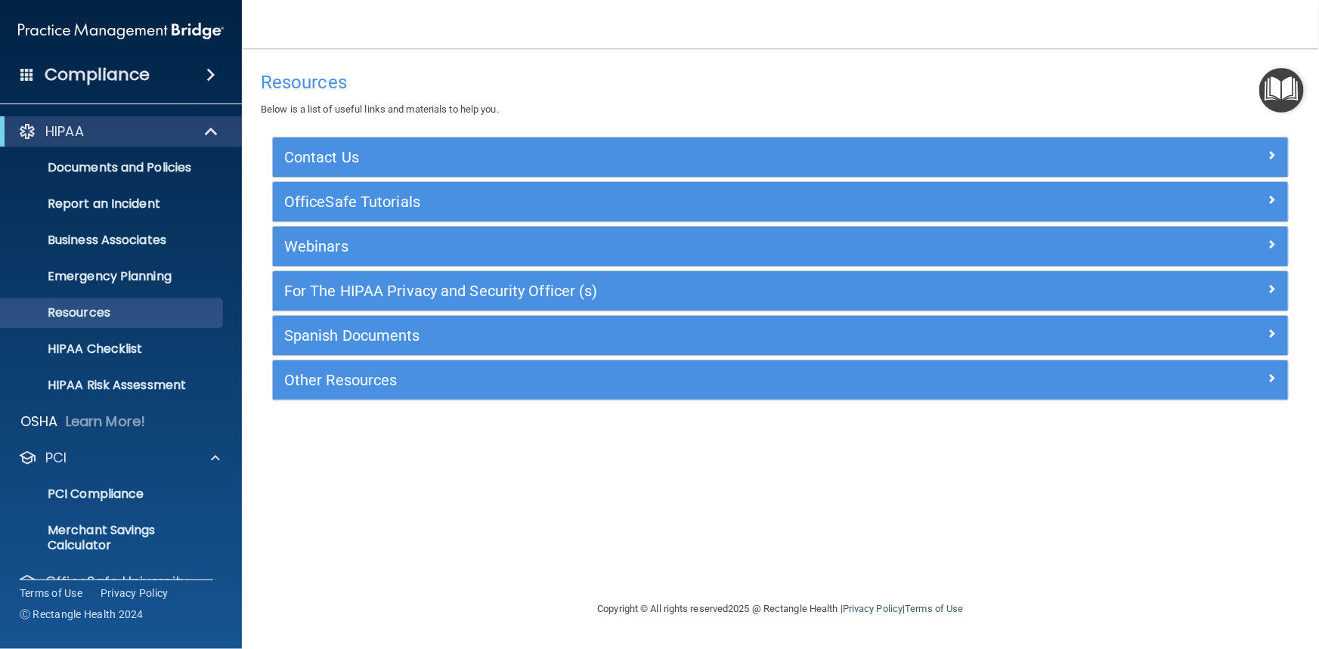
click at [132, 75] on h4 "Compliance" at bounding box center [97, 74] width 105 height 21
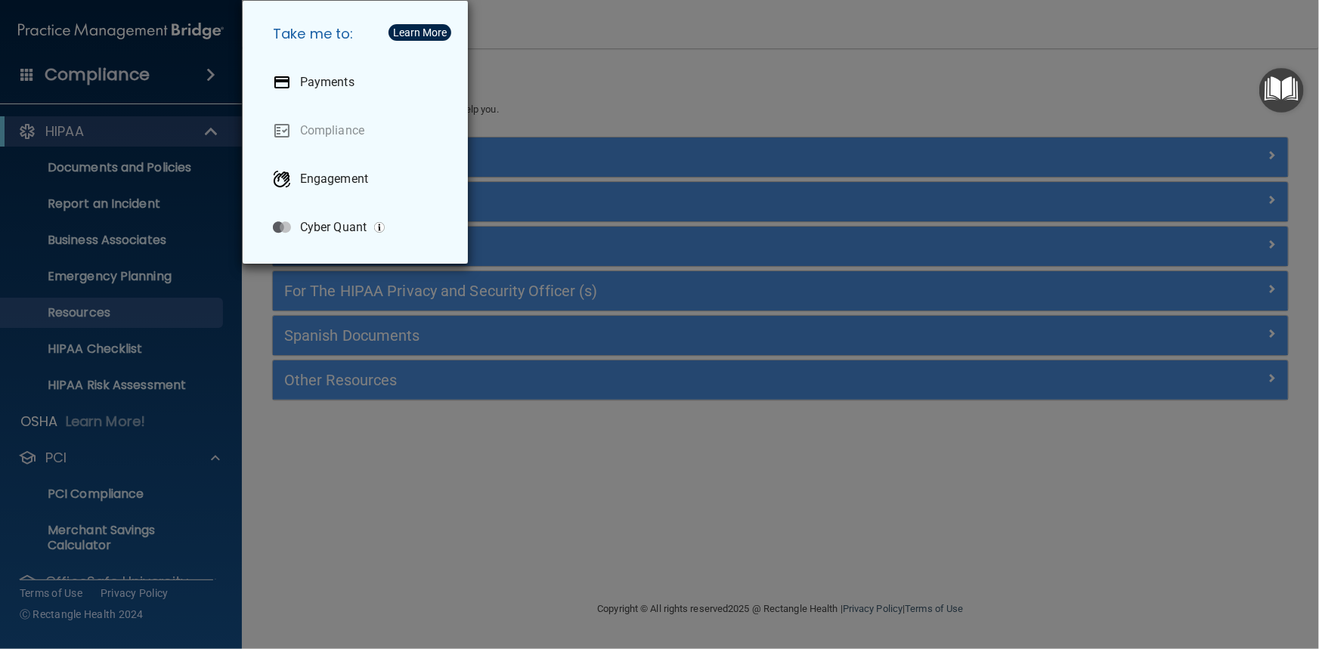
click at [132, 75] on div "Take me to: Payments Compliance Engagement Cyber Quant" at bounding box center [659, 324] width 1319 height 649
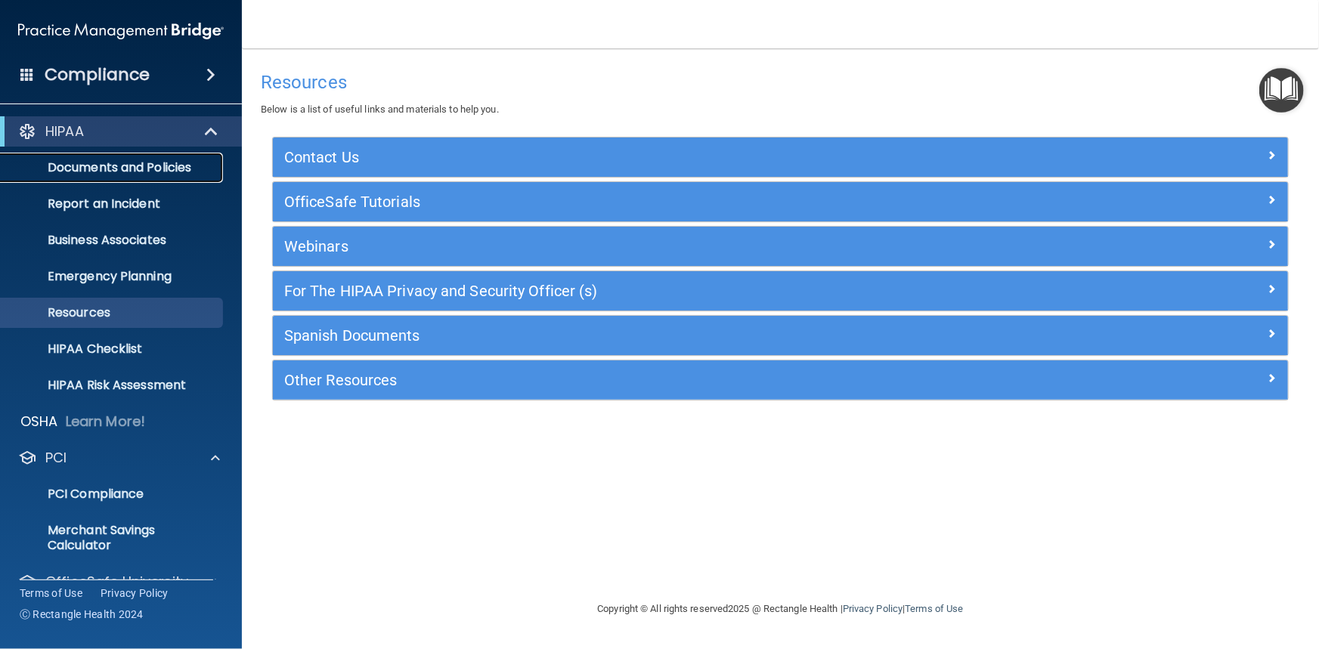
click at [123, 166] on p "Documents and Policies" at bounding box center [113, 167] width 206 height 15
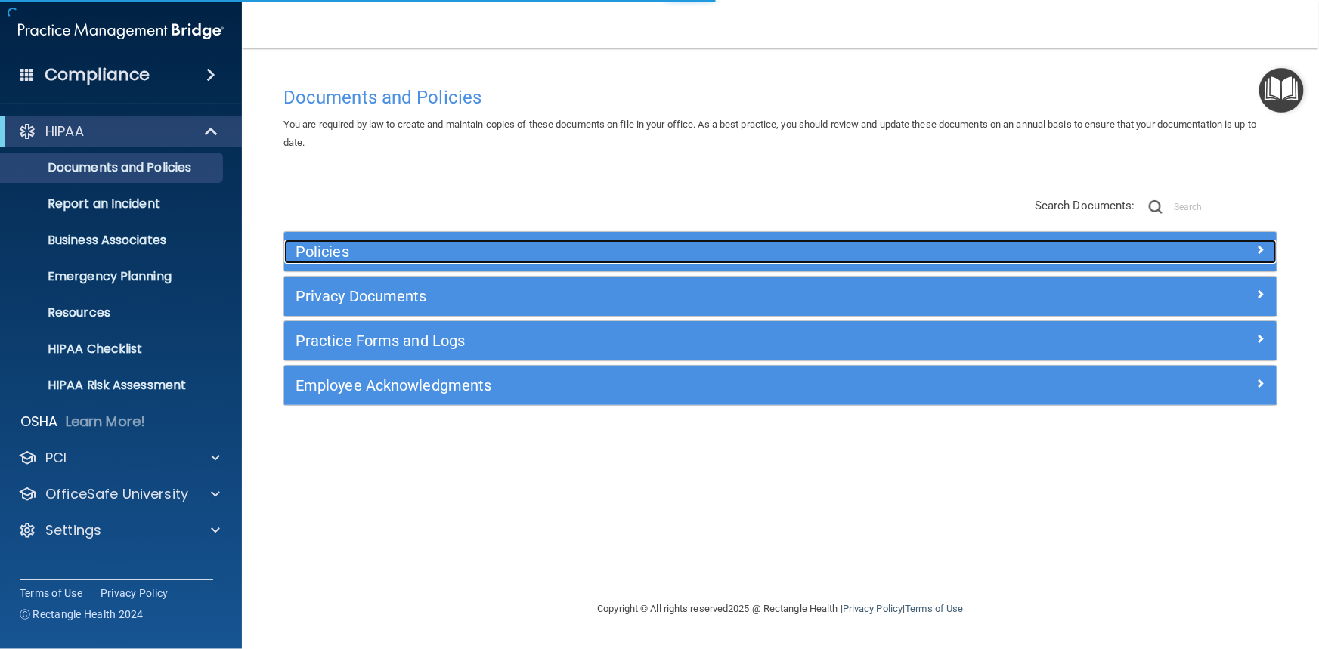
click at [312, 251] on h5 "Policies" at bounding box center [657, 251] width 722 height 17
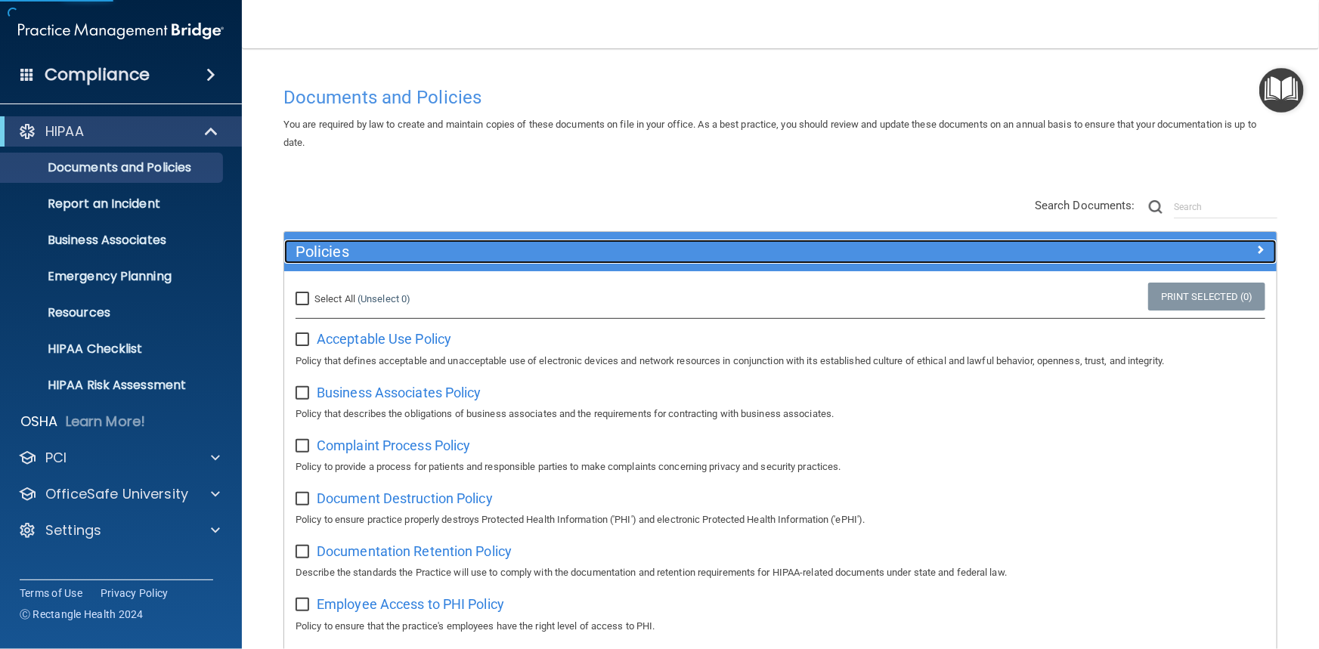
click at [312, 251] on h5 "Policies" at bounding box center [657, 251] width 722 height 17
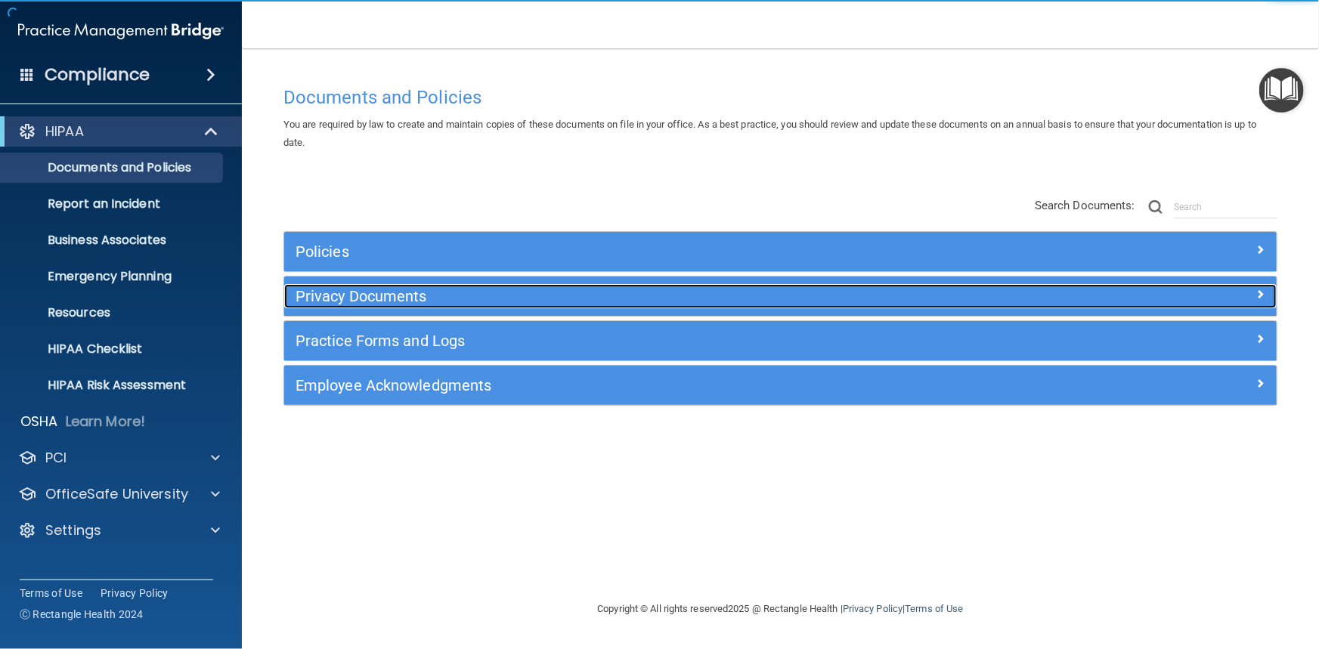
click at [336, 294] on h5 "Privacy Documents" at bounding box center [657, 296] width 722 height 17
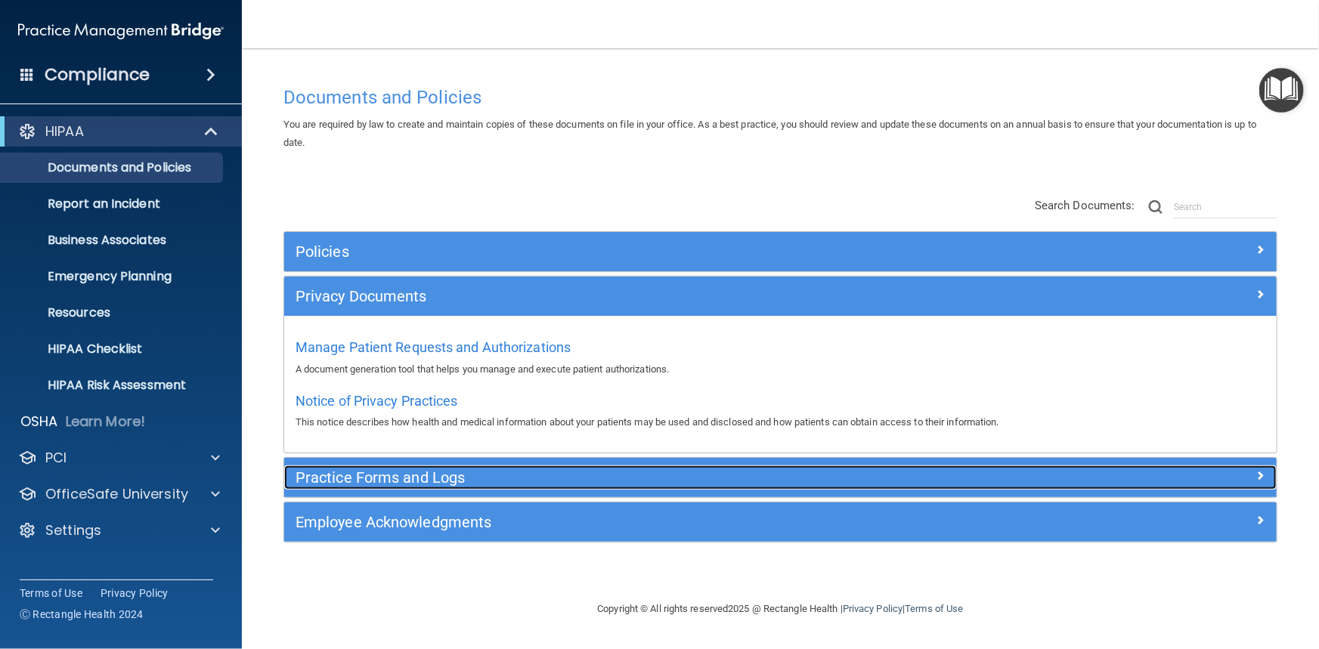
click at [379, 482] on h5 "Practice Forms and Logs" at bounding box center [657, 477] width 722 height 17
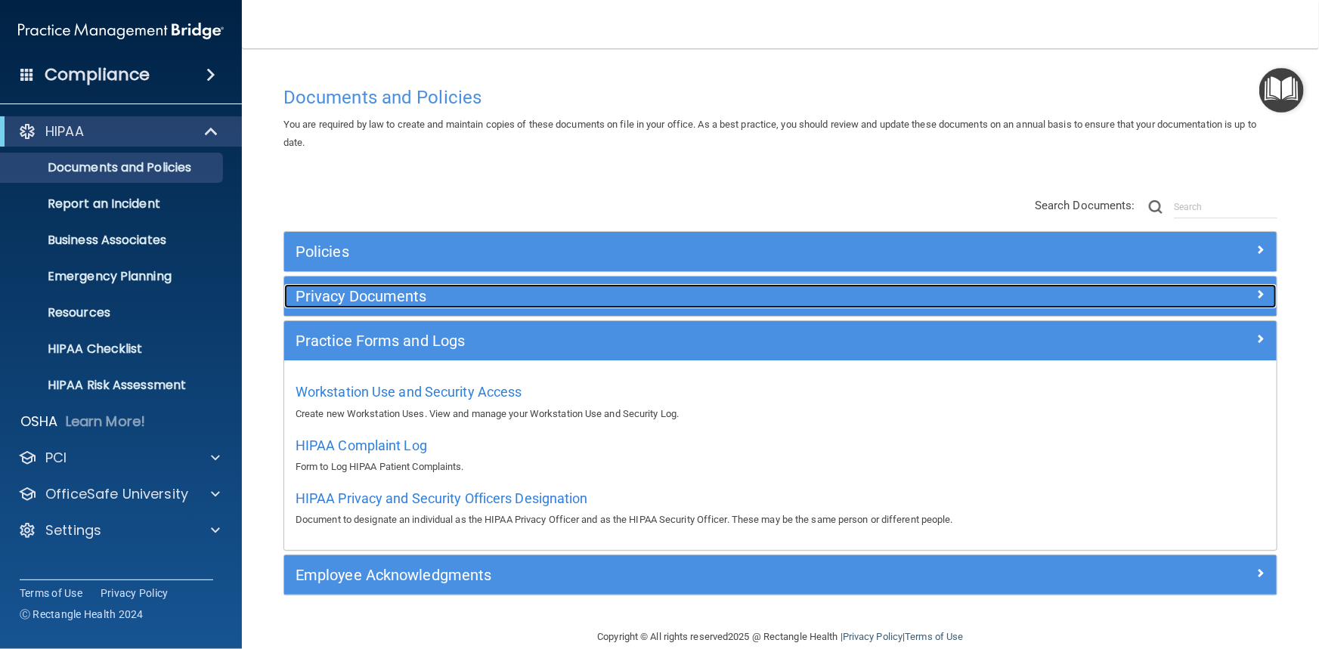
click at [385, 297] on h5 "Privacy Documents" at bounding box center [657, 296] width 722 height 17
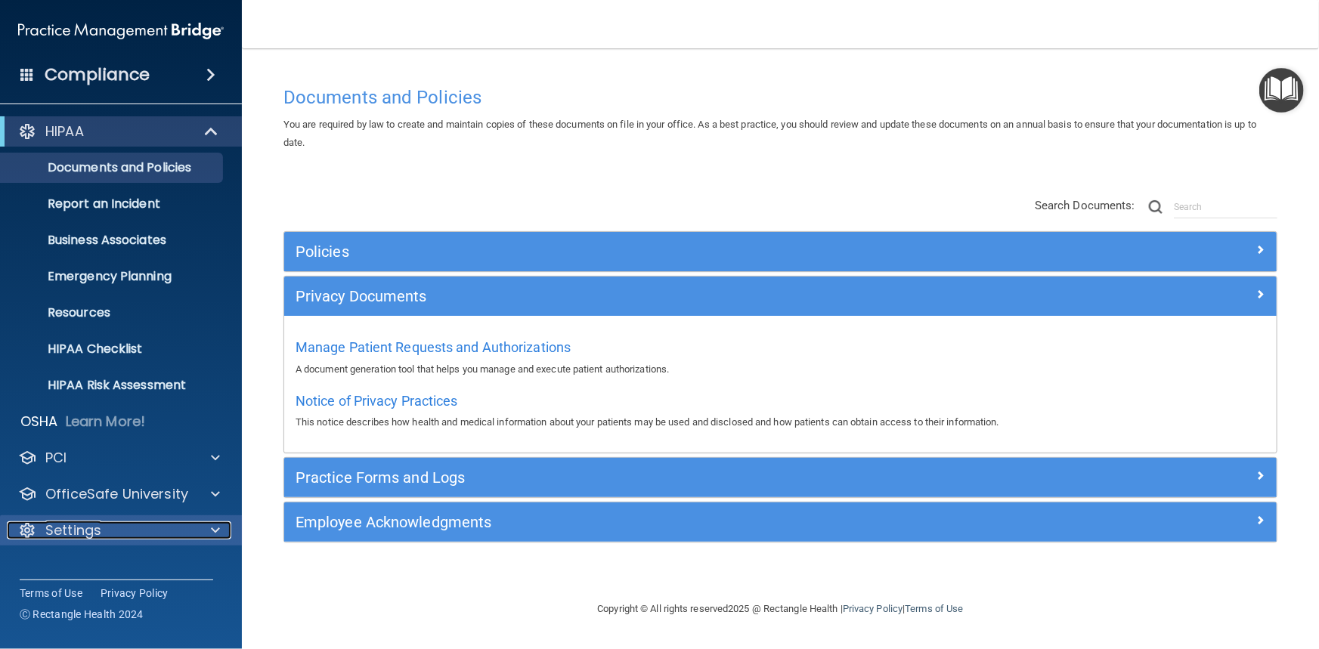
click at [119, 522] on div "Settings" at bounding box center [100, 531] width 187 height 18
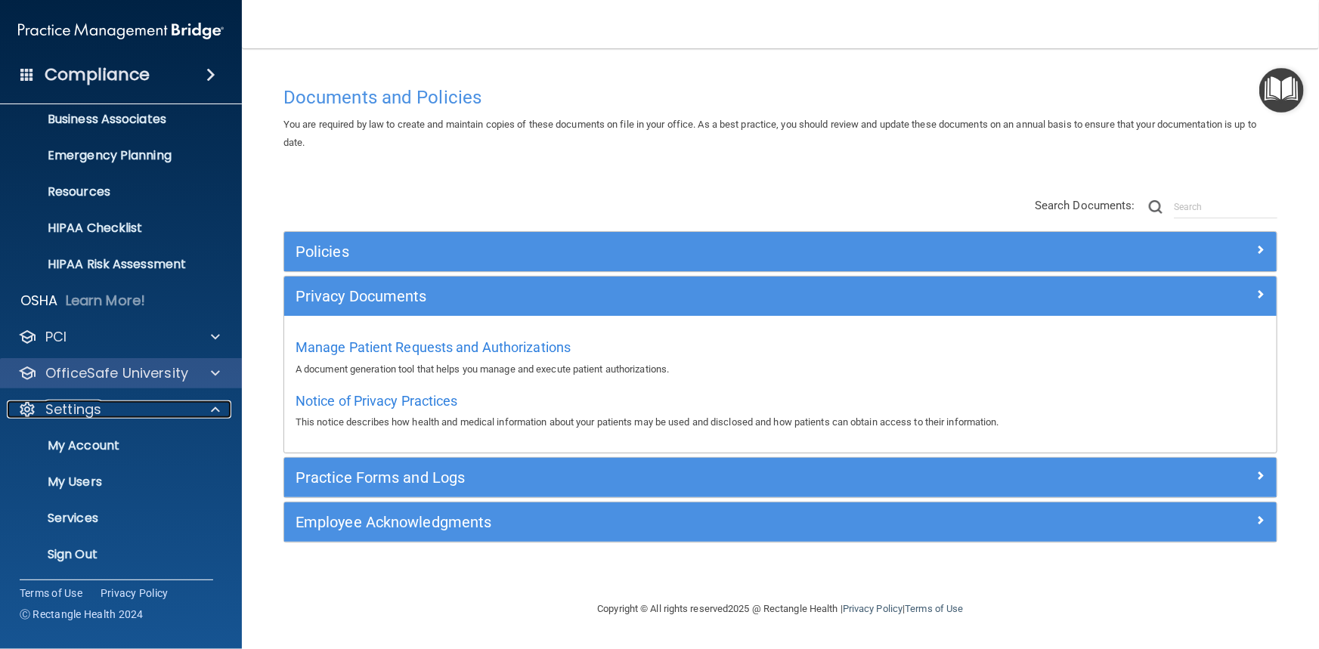
scroll to position [122, 0]
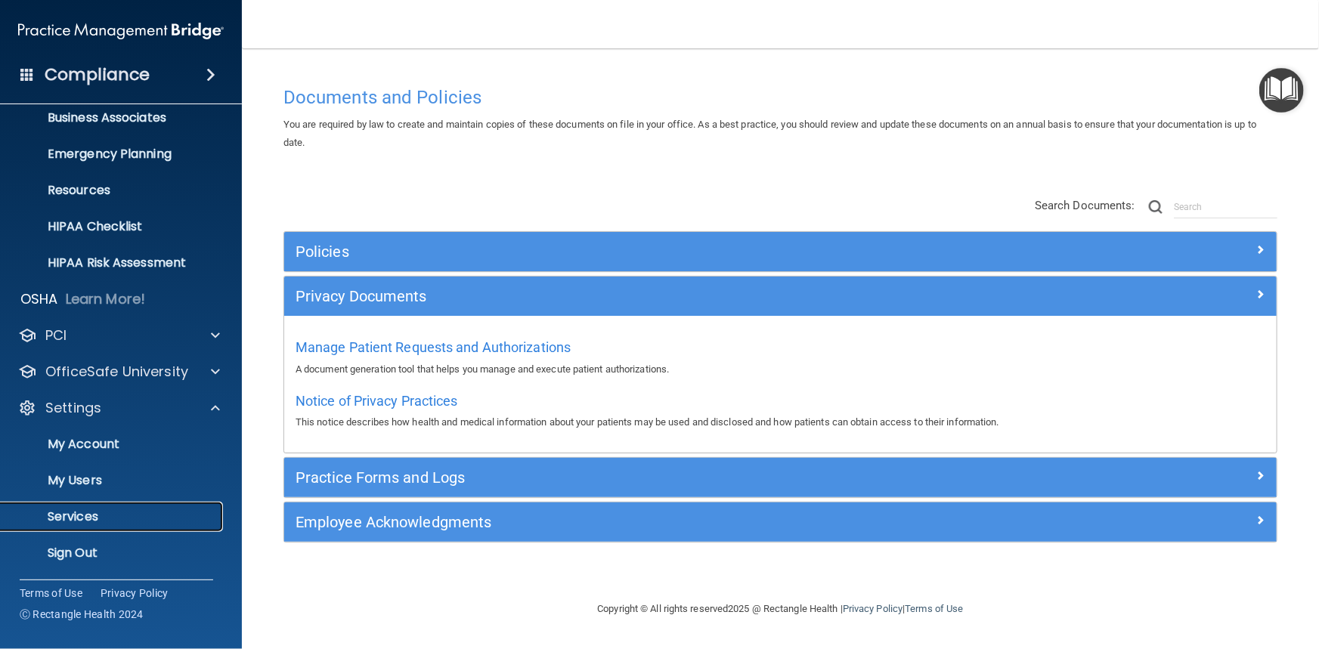
click at [133, 515] on p "Services" at bounding box center [113, 516] width 206 height 15
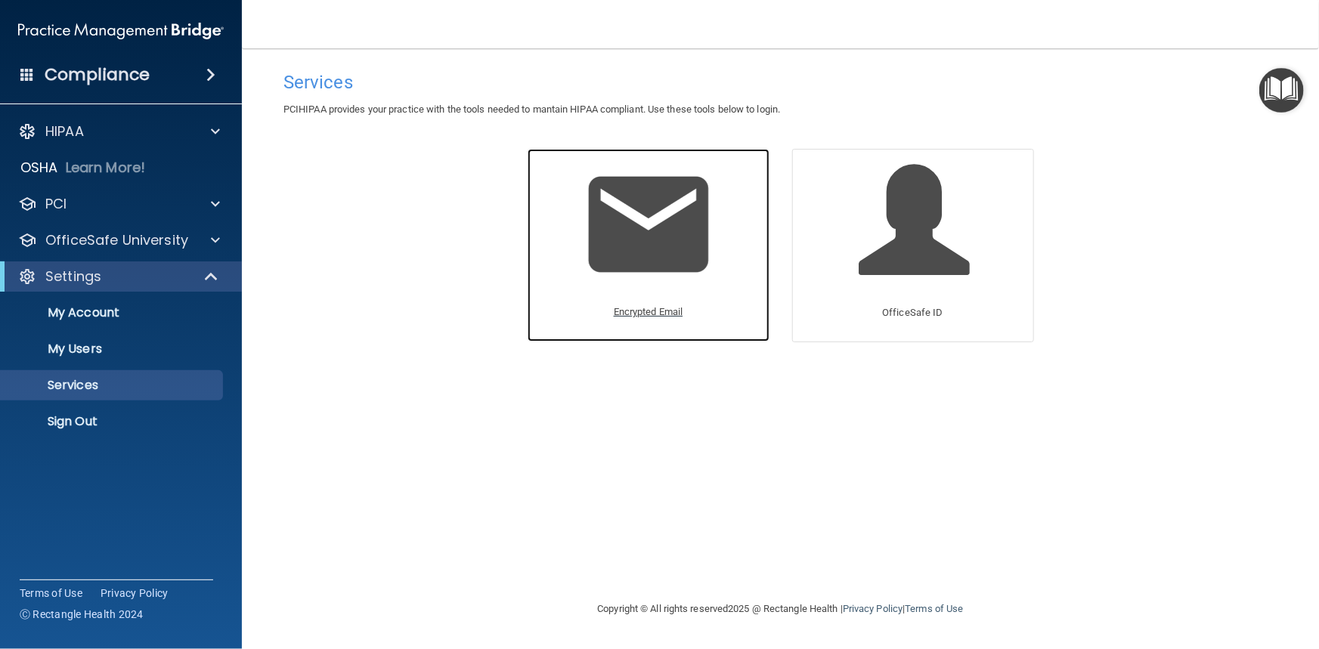
click at [639, 317] on p "Encrypted Email" at bounding box center [649, 312] width 70 height 18
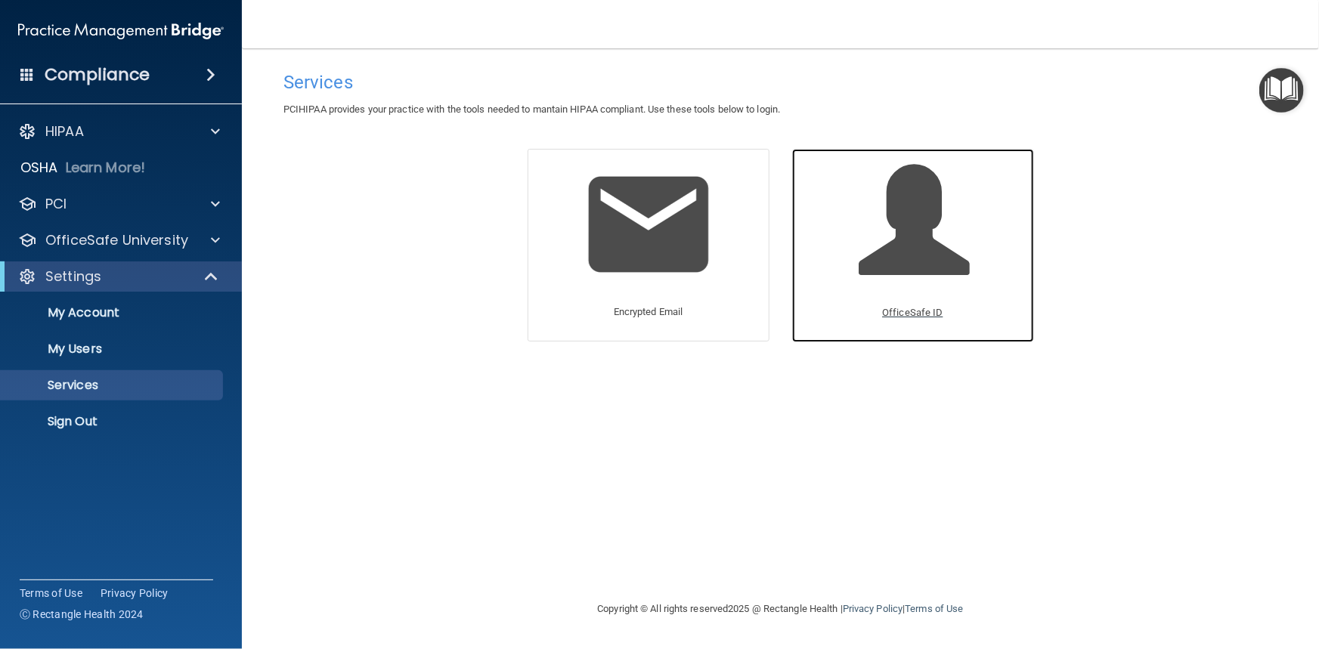
click at [908, 311] on p "OfficeSafe ID" at bounding box center [912, 313] width 60 height 18
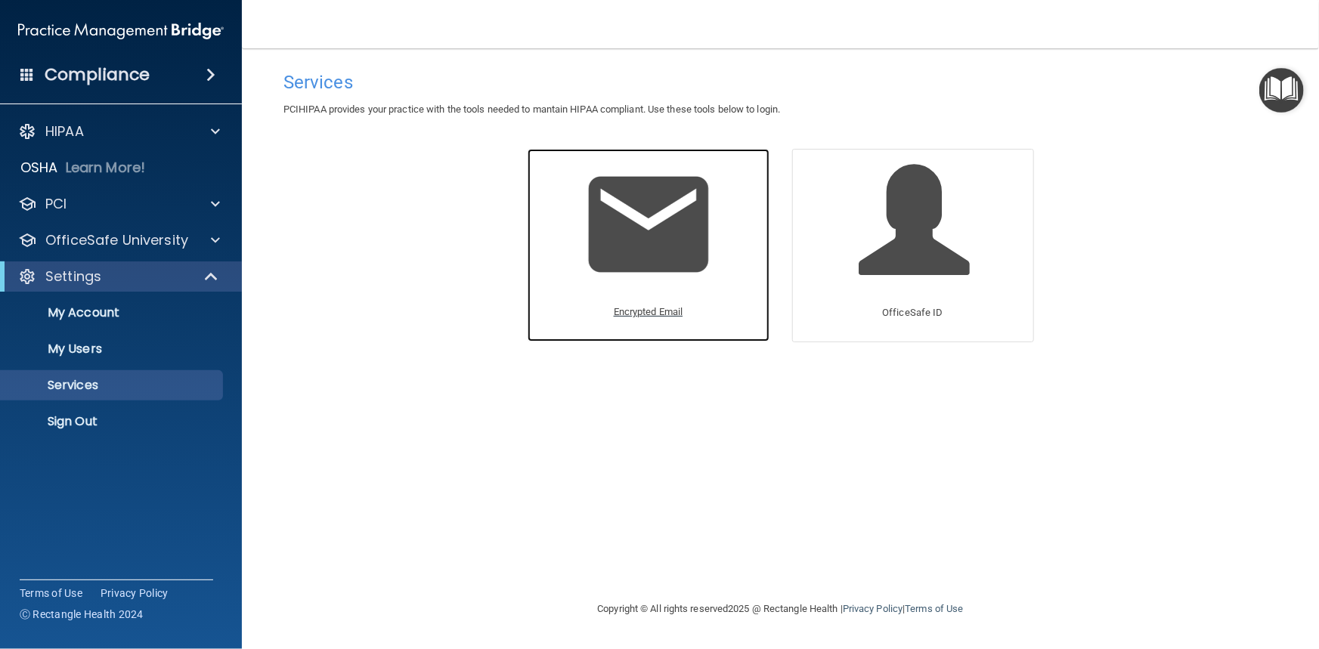
click at [661, 311] on p "Encrypted Email" at bounding box center [649, 312] width 70 height 18
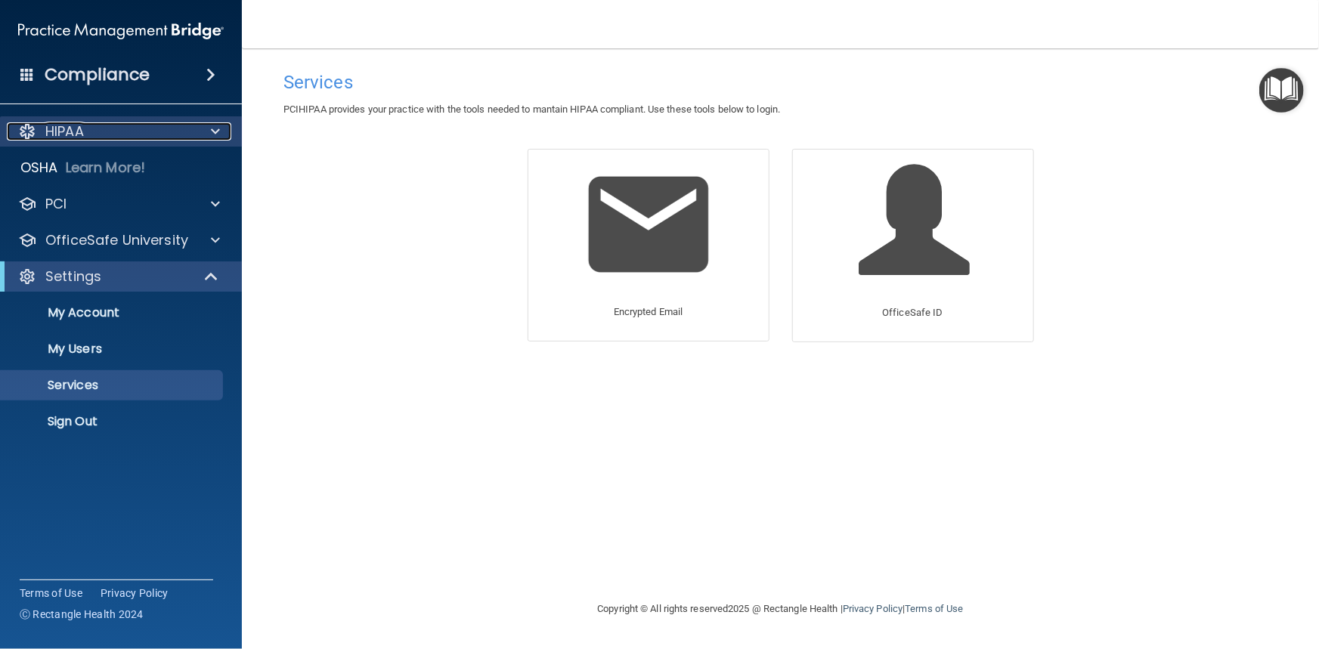
click at [215, 132] on span at bounding box center [215, 131] width 9 height 18
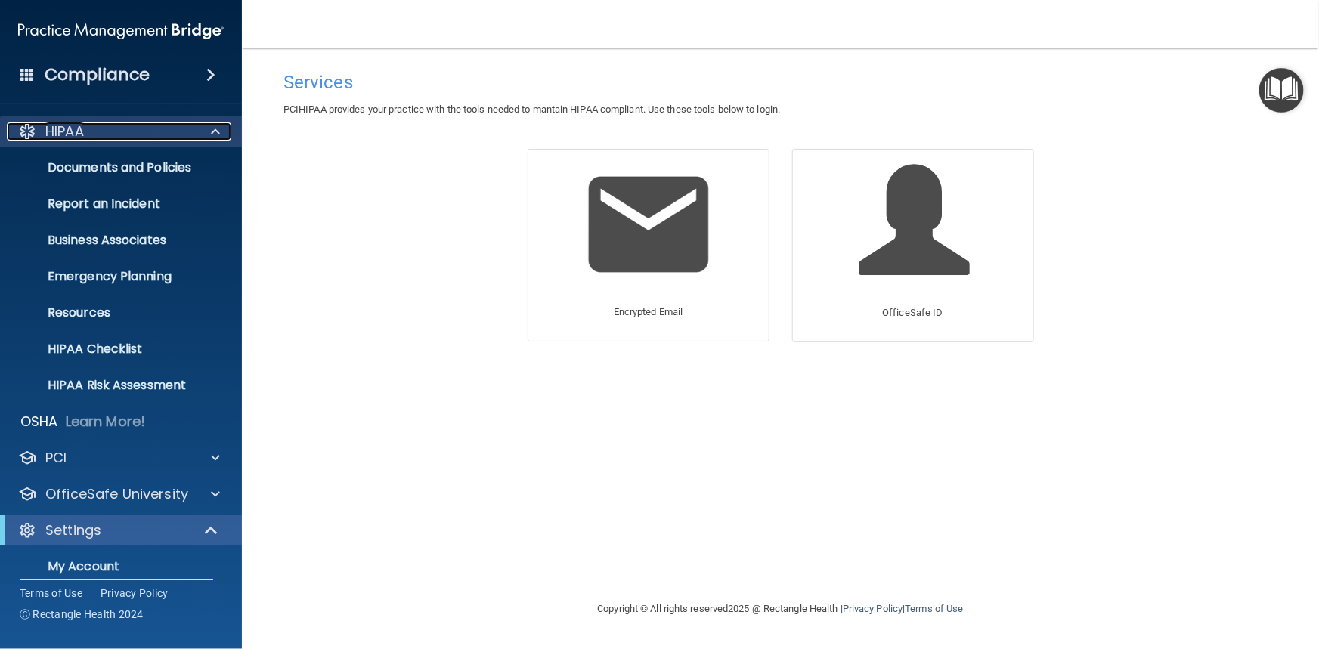
click at [211, 130] on span at bounding box center [215, 131] width 9 height 18
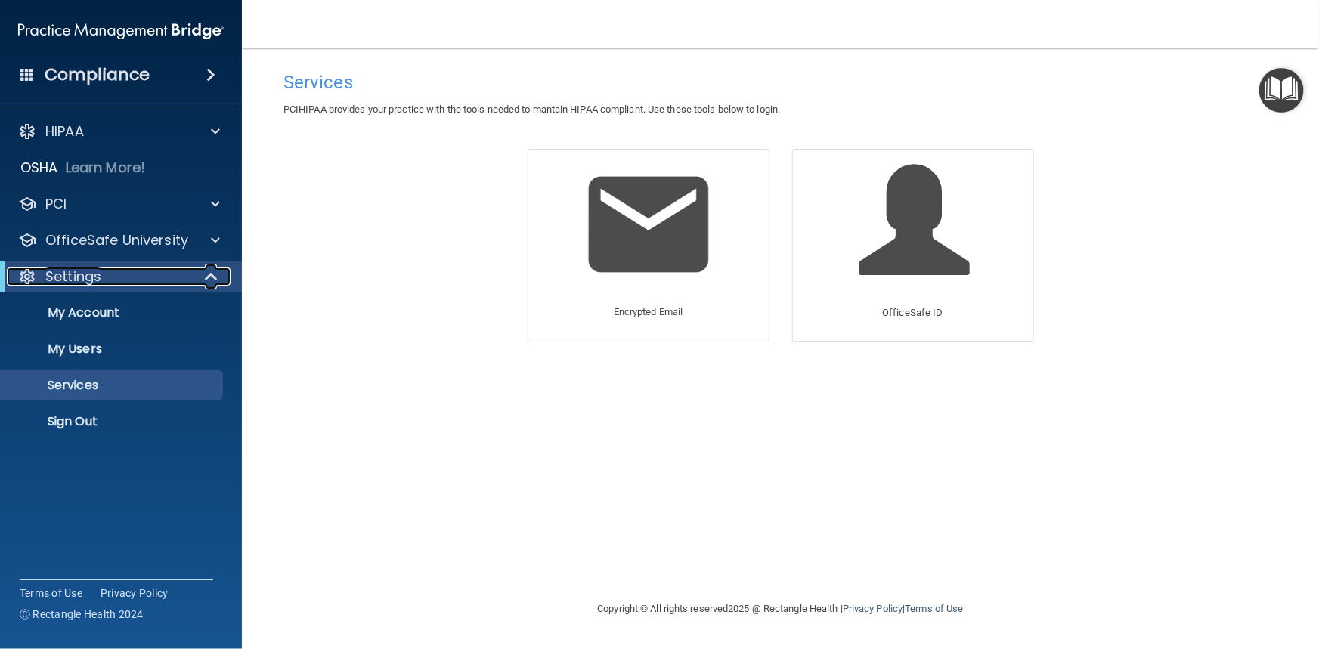
click at [214, 278] on span at bounding box center [212, 277] width 13 height 18
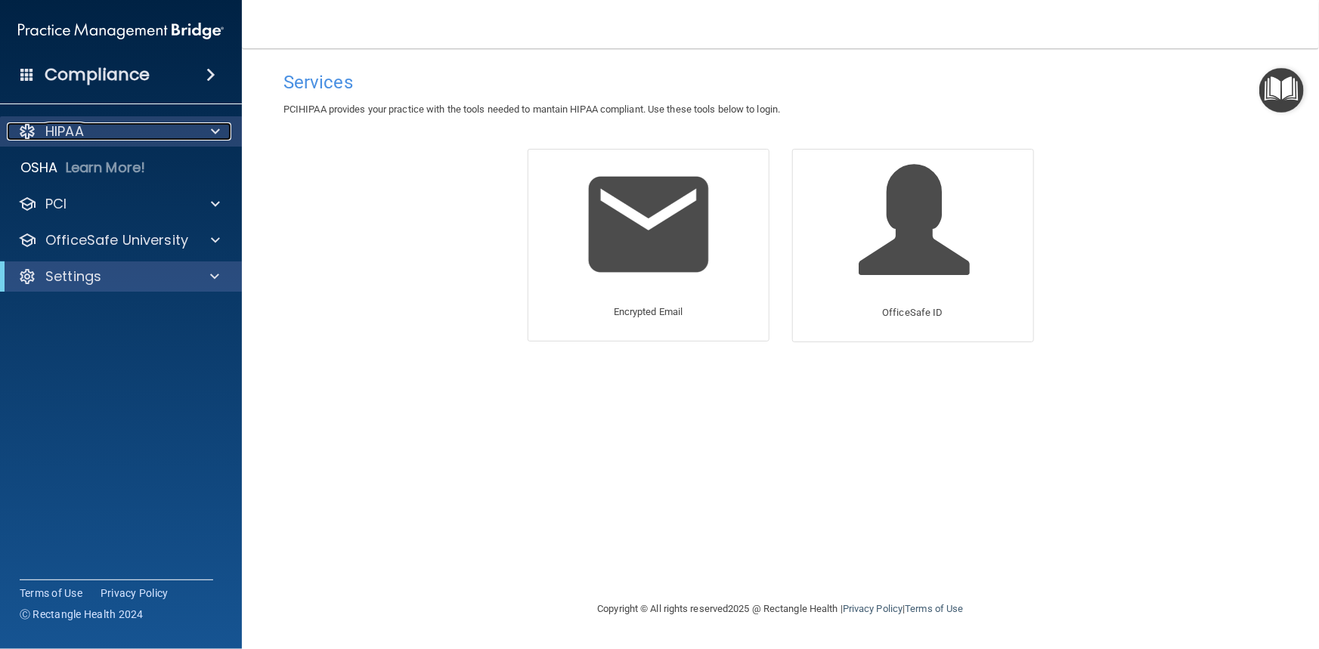
click at [135, 140] on div "HIPAA" at bounding box center [100, 131] width 187 height 18
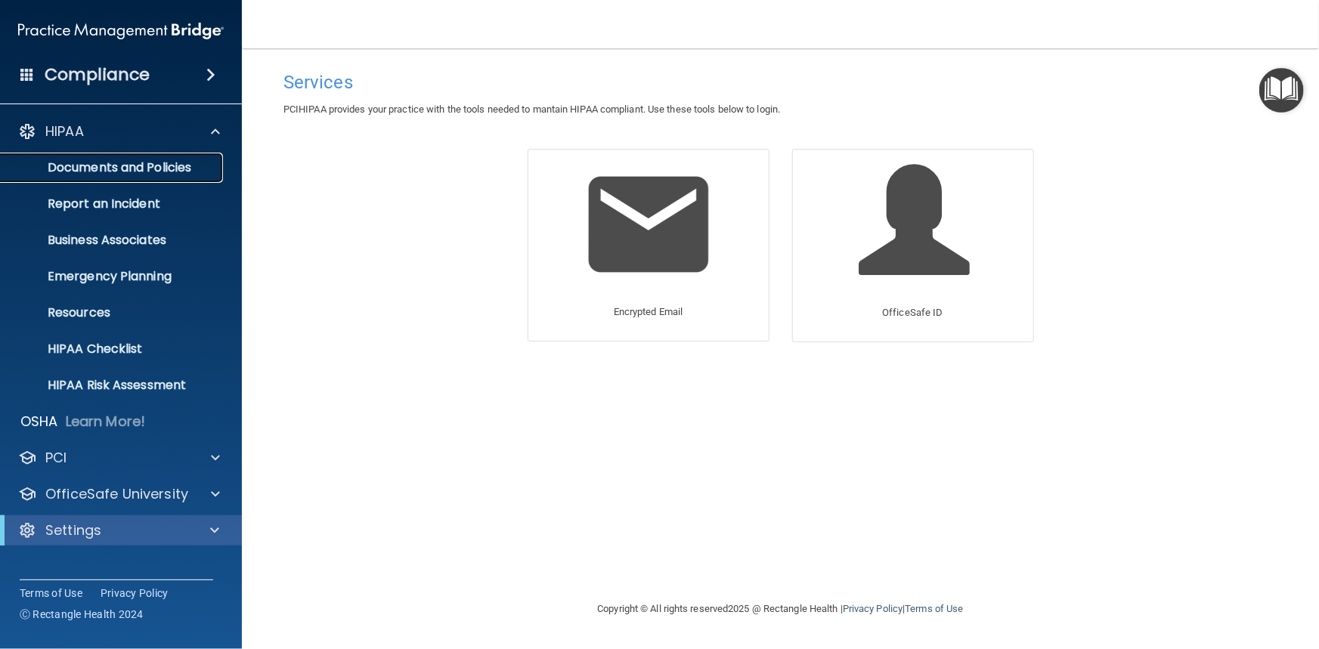
click at [112, 166] on p "Documents and Policies" at bounding box center [113, 167] width 206 height 15
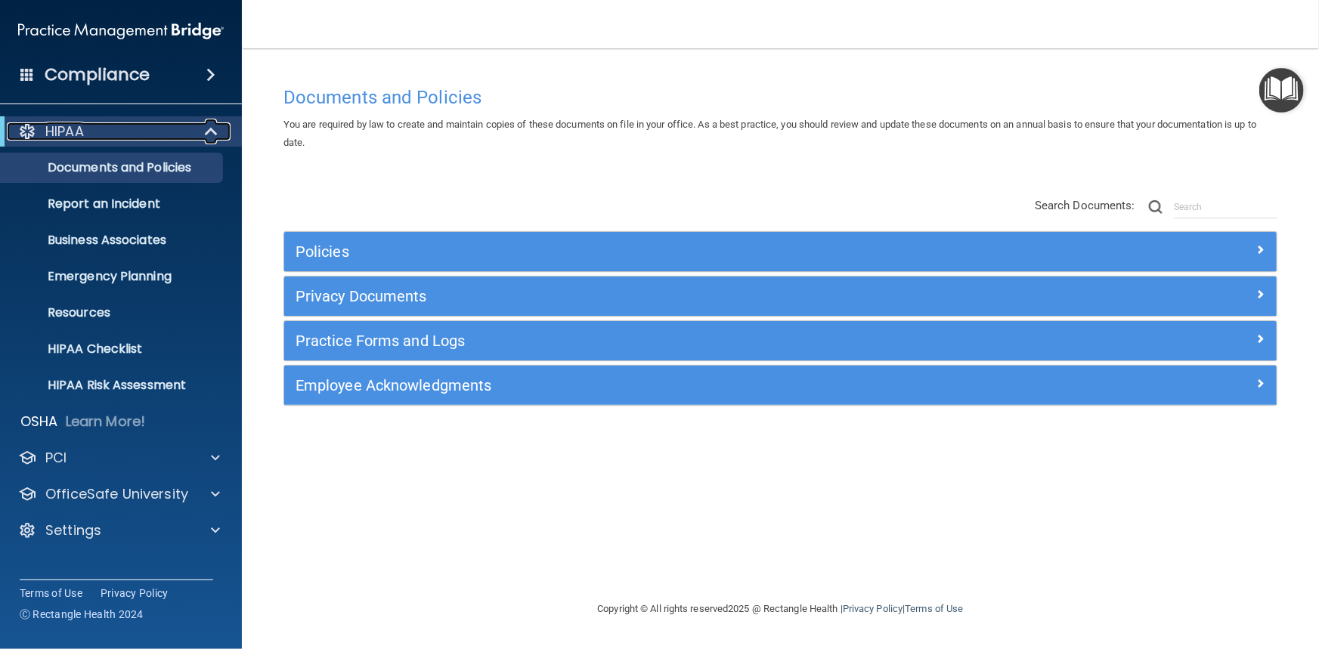
click at [209, 130] on span at bounding box center [212, 131] width 13 height 18
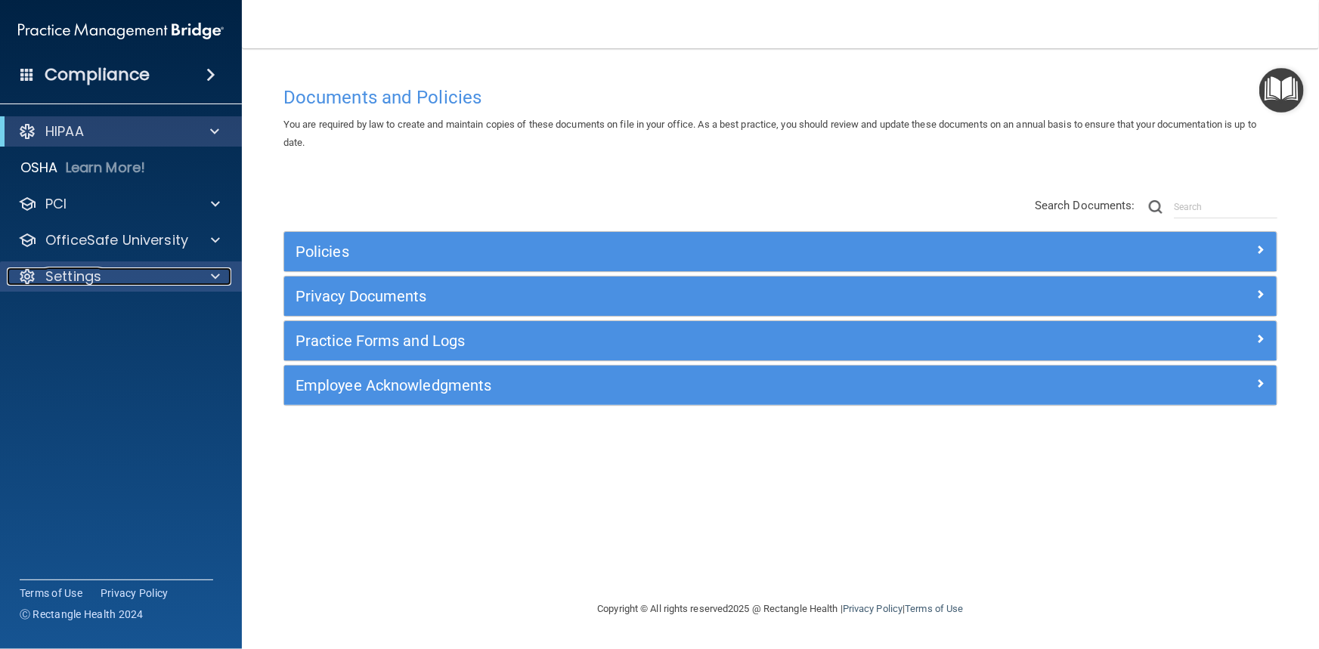
click at [215, 280] on span at bounding box center [215, 277] width 9 height 18
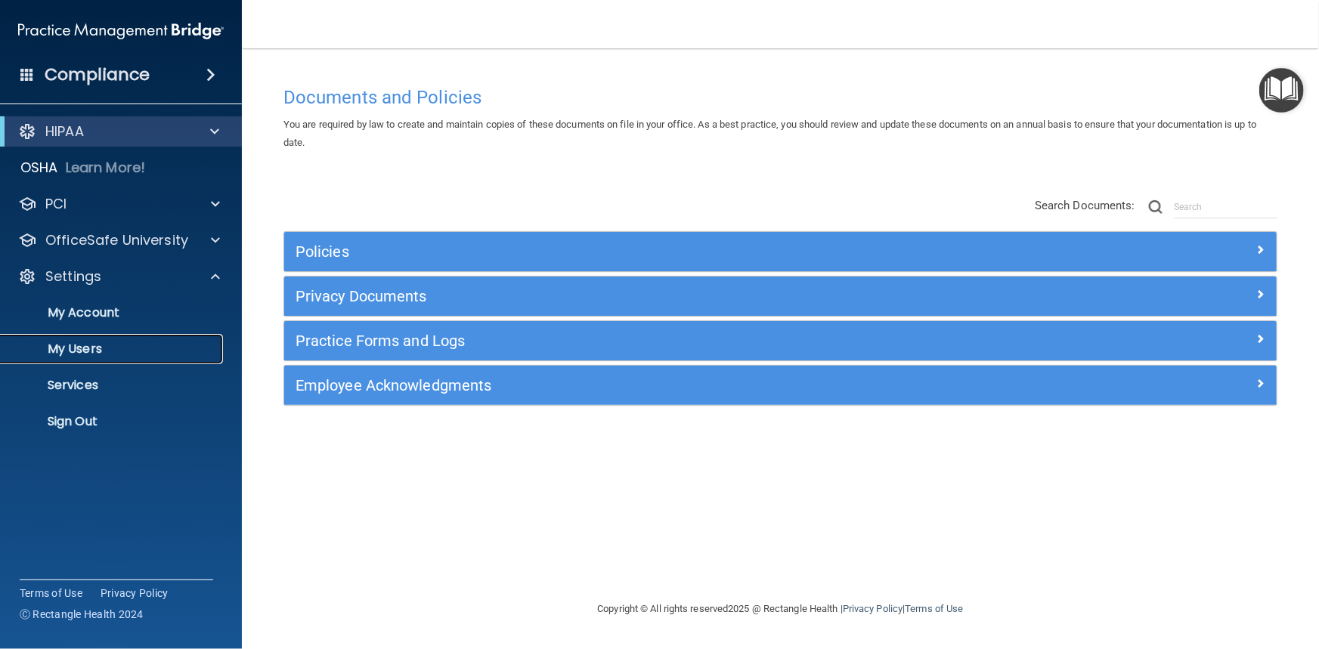
click at [97, 353] on p "My Users" at bounding box center [113, 349] width 206 height 15
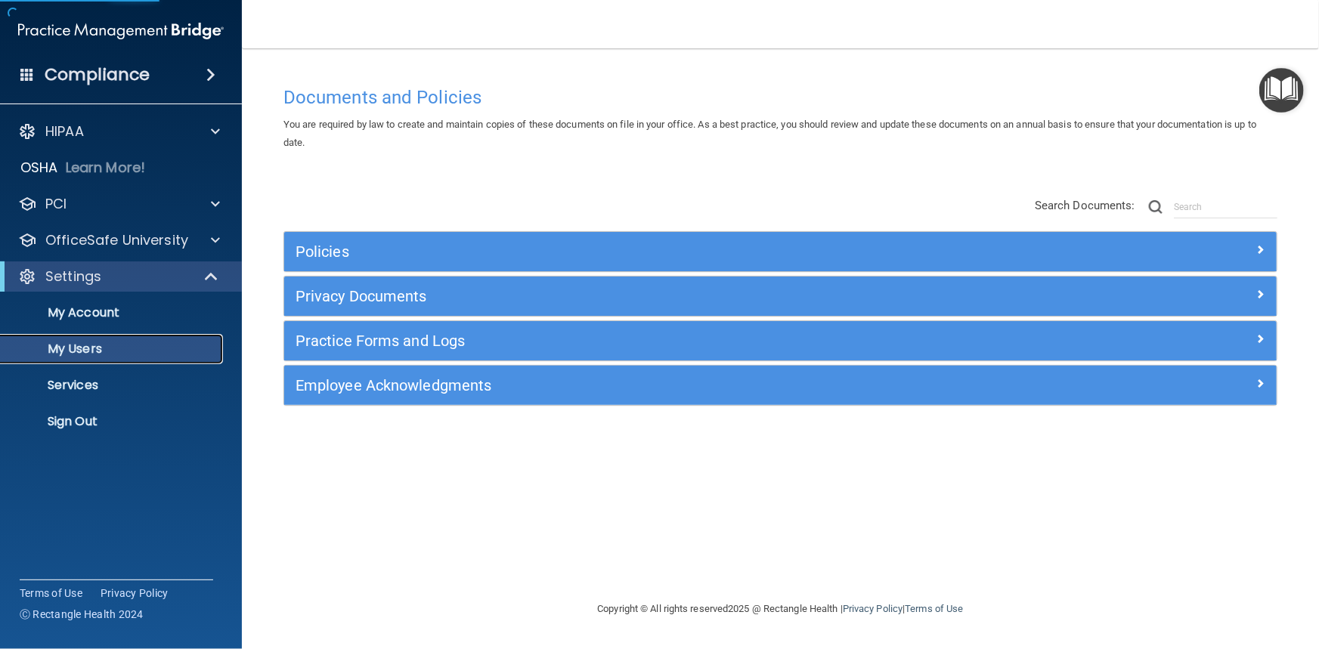
select select "20"
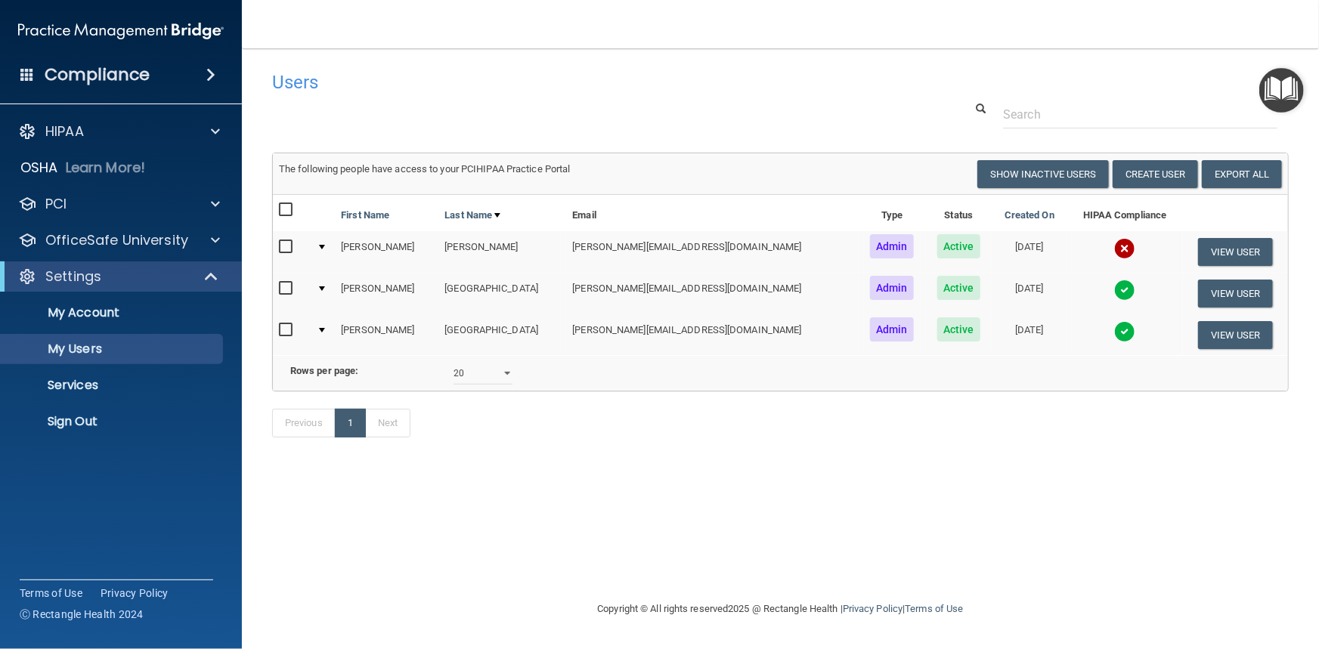
click at [115, 74] on h4 "Compliance" at bounding box center [97, 74] width 105 height 21
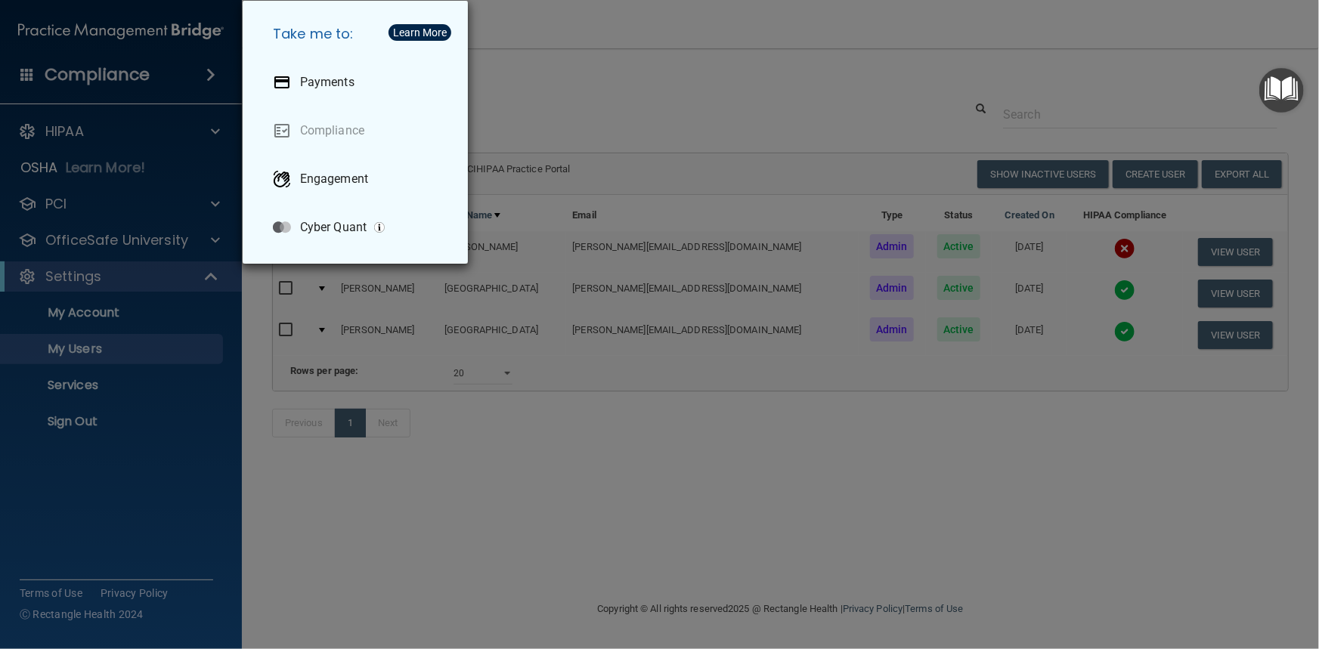
click at [583, 76] on div "Take me to: Payments Compliance Engagement Cyber Quant" at bounding box center [659, 324] width 1319 height 649
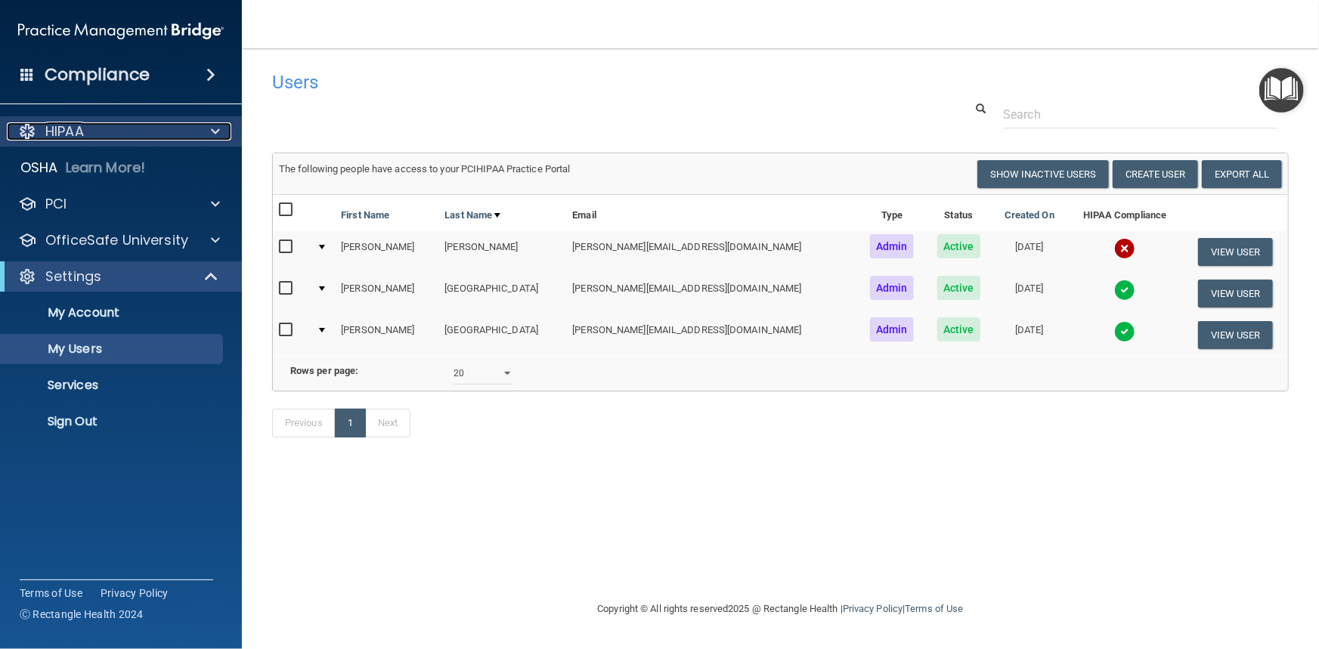
click at [59, 130] on p "HIPAA" at bounding box center [64, 131] width 39 height 18
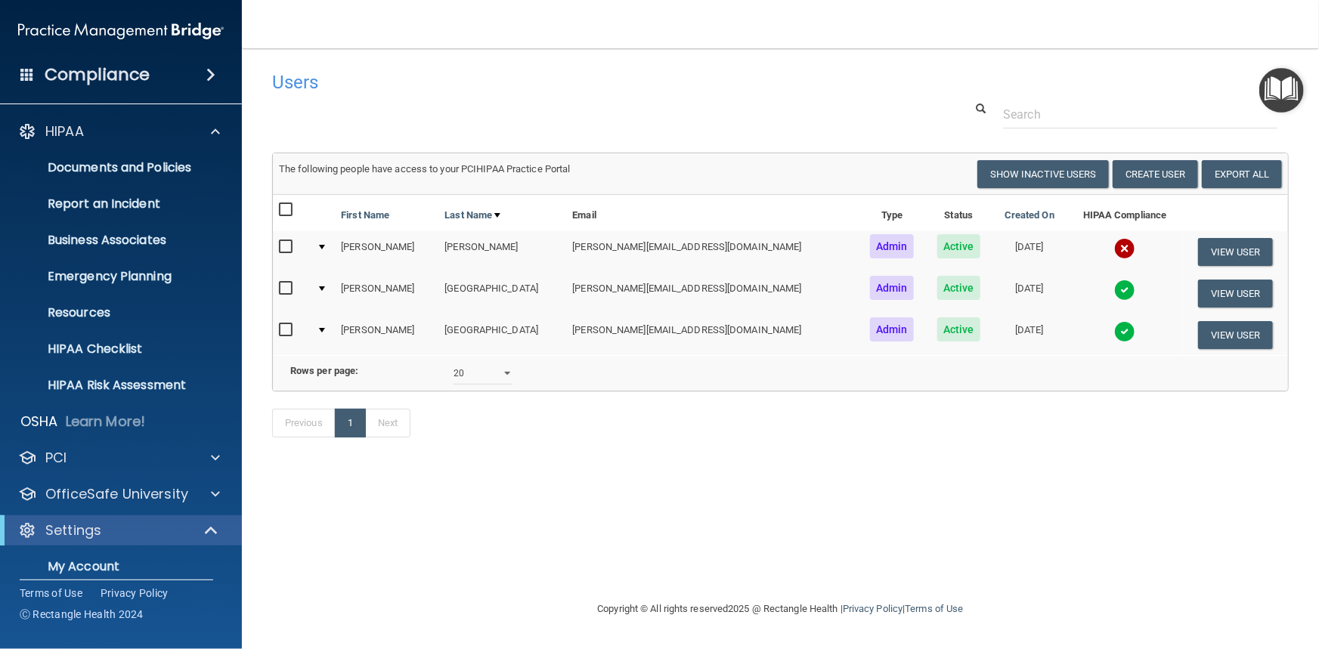
click at [92, 76] on h4 "Compliance" at bounding box center [97, 74] width 105 height 21
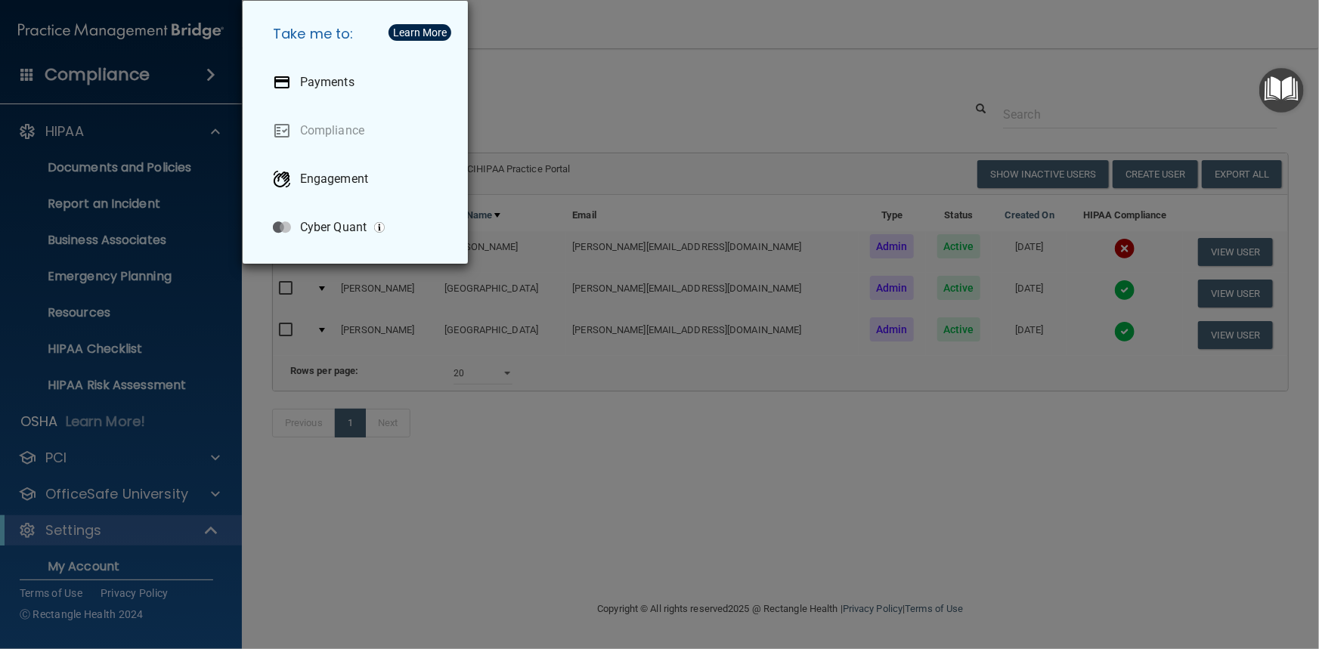
click at [724, 506] on div "Take me to: Payments Compliance Engagement Cyber Quant" at bounding box center [659, 324] width 1319 height 649
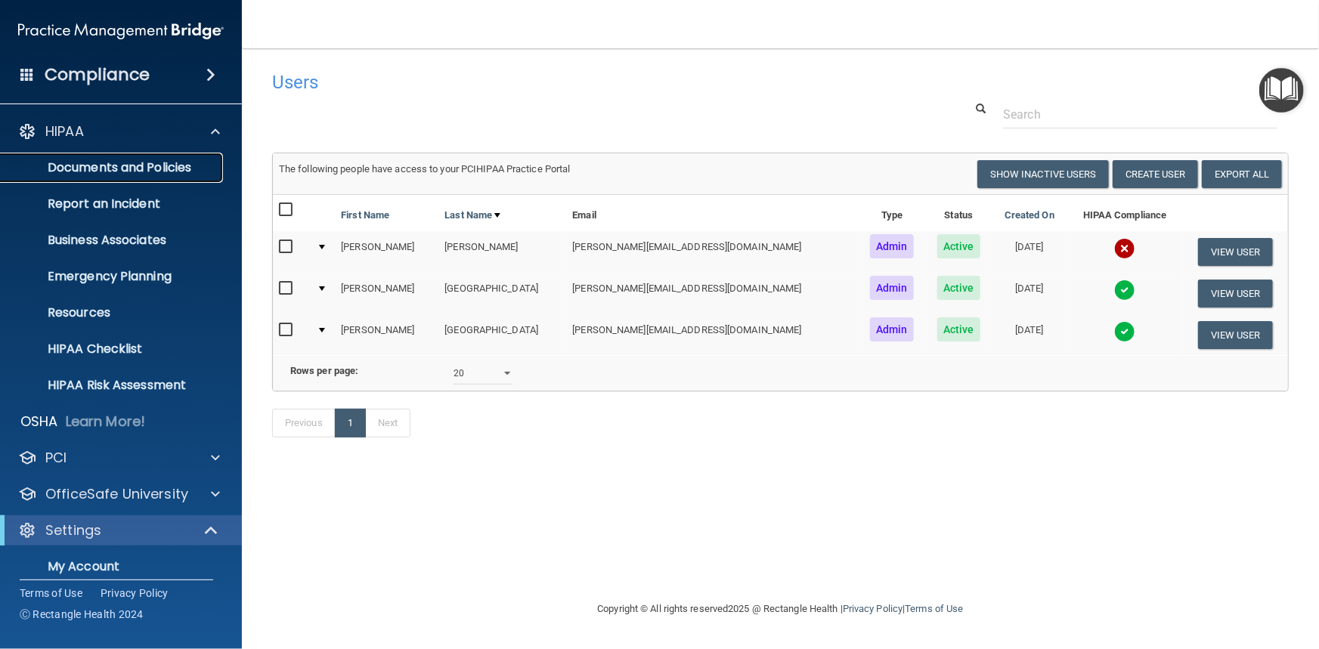
click at [143, 172] on p "Documents and Policies" at bounding box center [113, 167] width 206 height 15
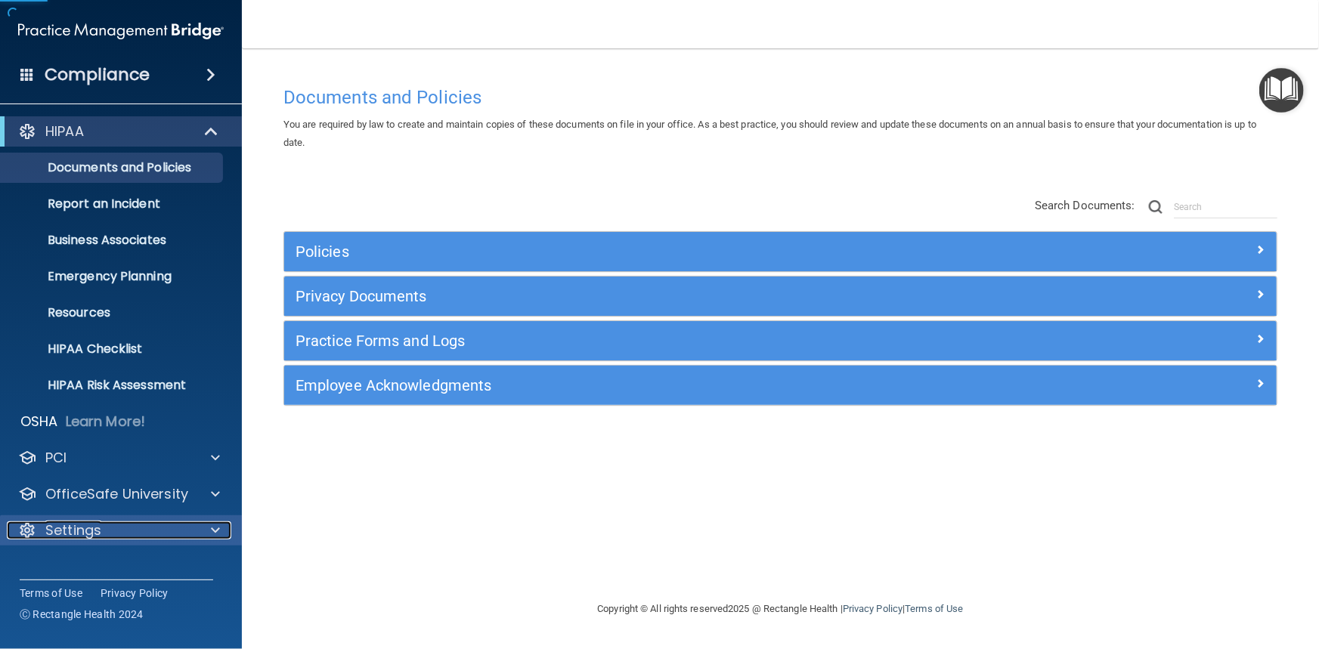
click at [218, 527] on span at bounding box center [215, 531] width 9 height 18
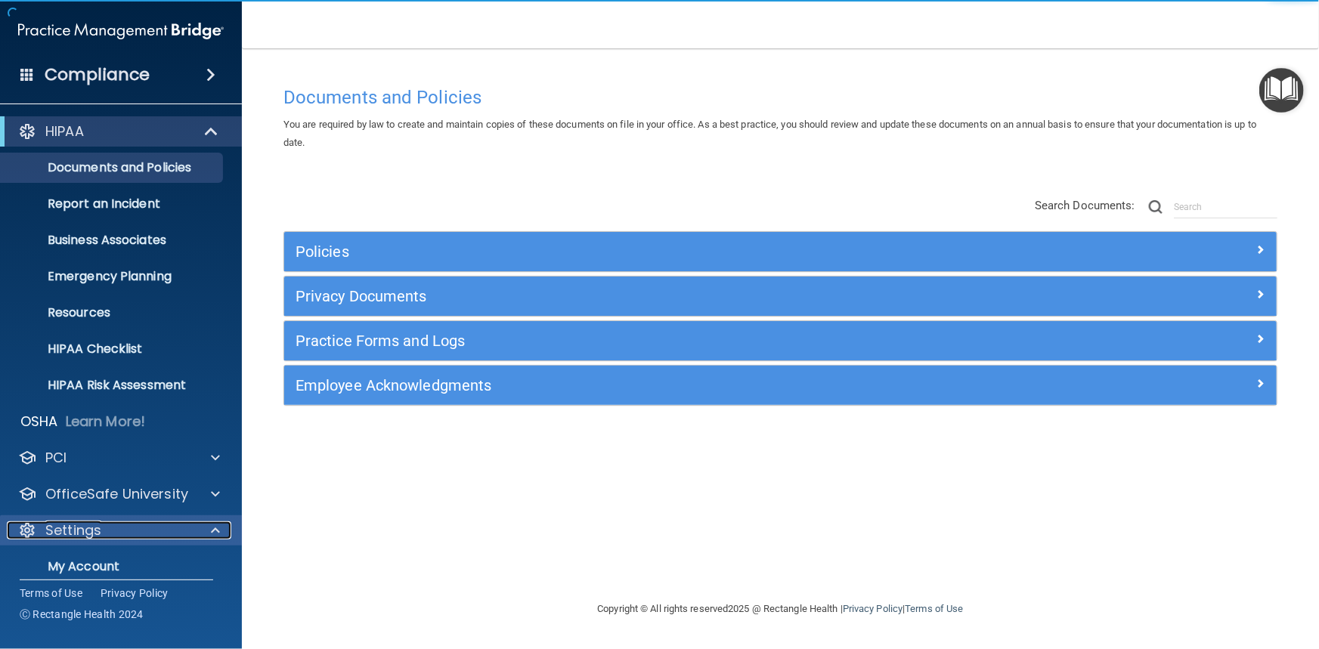
scroll to position [122, 0]
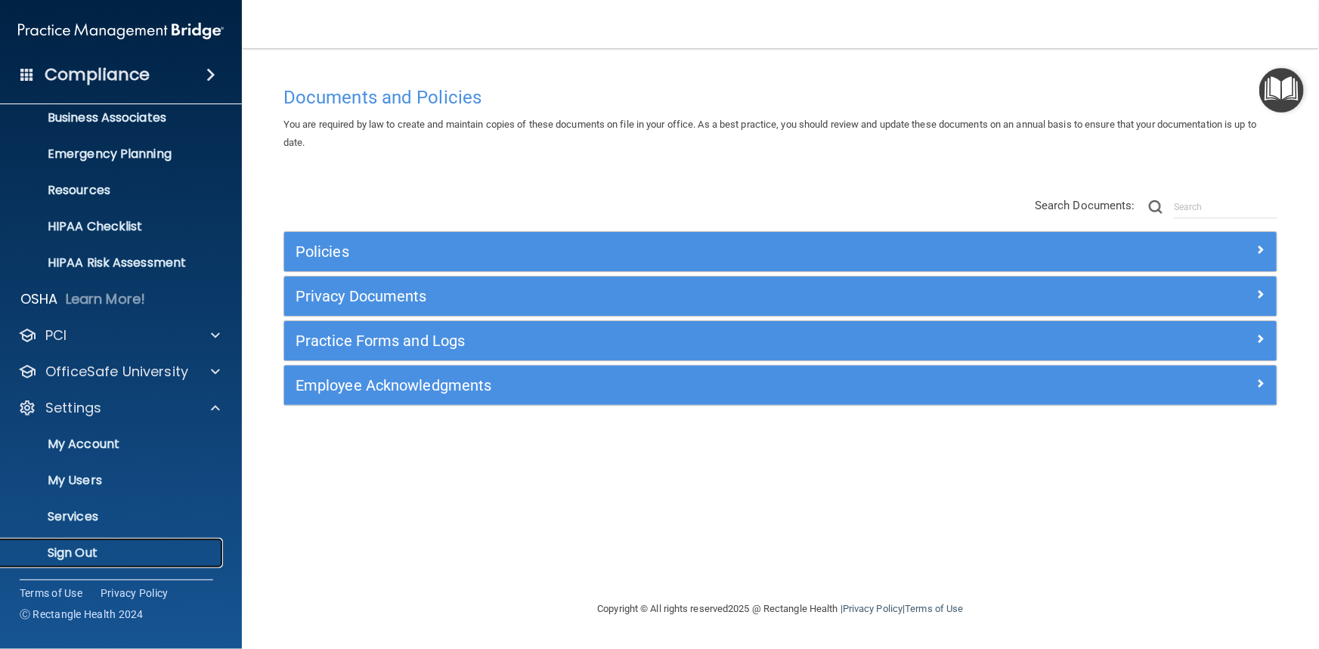
click at [99, 555] on p "Sign Out" at bounding box center [113, 553] width 206 height 15
